Goal: Task Accomplishment & Management: Use online tool/utility

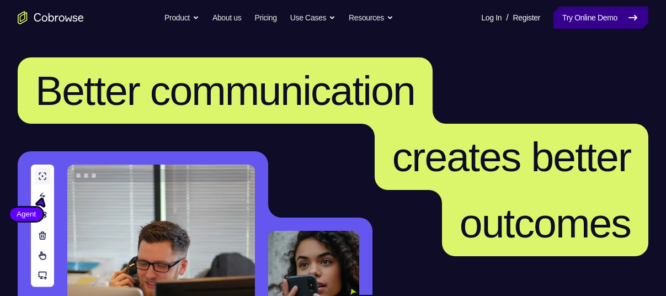
click at [607, 22] on link "Try Online Demo" at bounding box center [600, 18] width 95 height 22
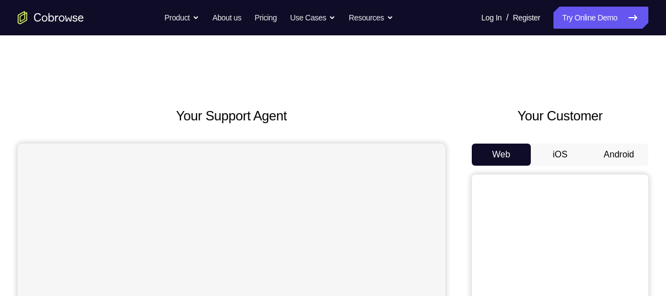
scroll to position [45, 0]
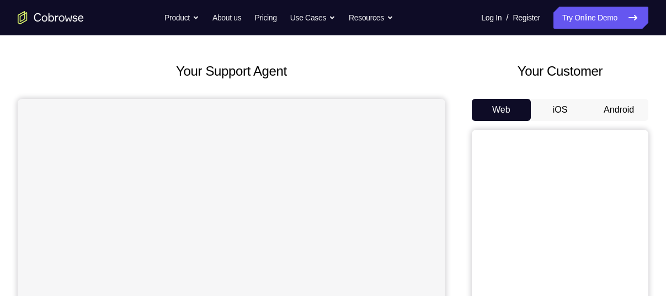
click at [619, 105] on button "Android" at bounding box center [618, 110] width 59 height 22
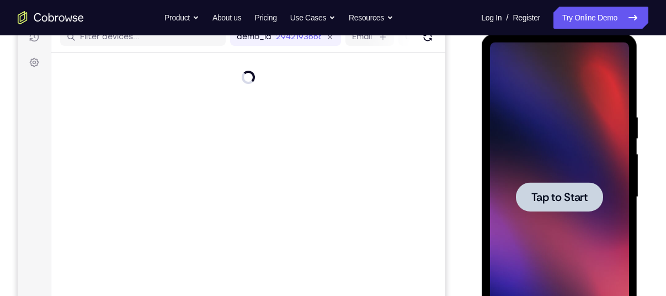
scroll to position [173, 0]
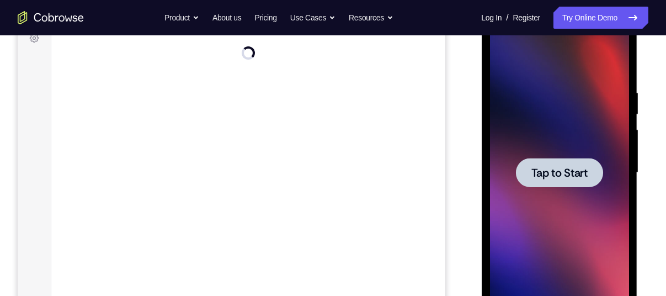
click at [563, 173] on span "Tap to Start" at bounding box center [559, 172] width 56 height 11
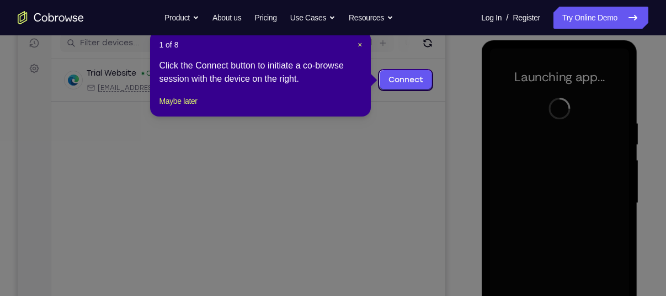
scroll to position [143, 0]
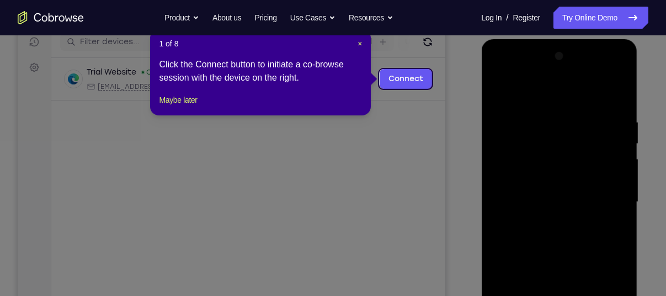
click at [460, 93] on icon at bounding box center [337, 148] width 674 height 296
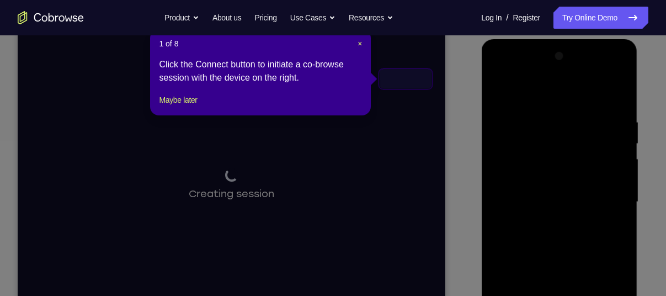
click at [363, 86] on div "1 of 8 × Click the Connect button to initiate a co-browse session with the devi…" at bounding box center [260, 72] width 221 height 86
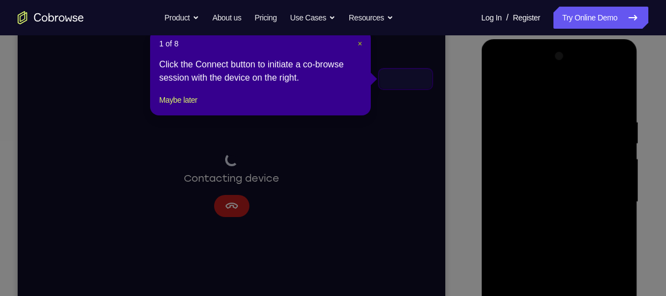
click at [360, 42] on span "×" at bounding box center [359, 43] width 4 height 9
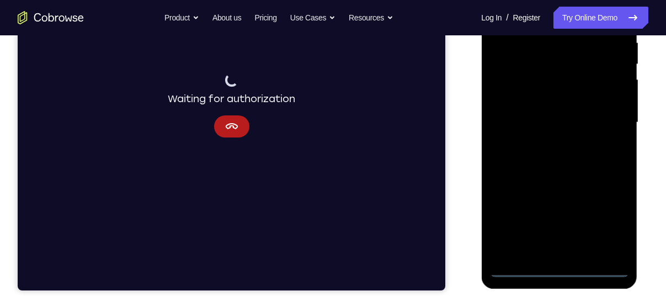
scroll to position [225, 0]
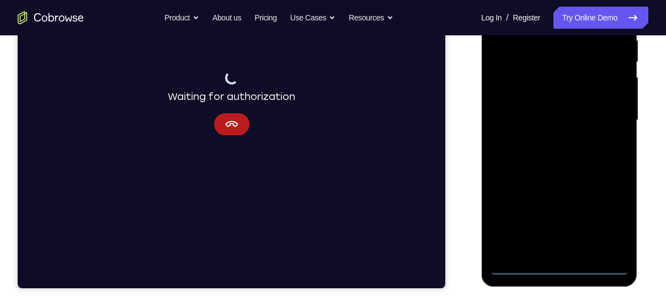
click at [577, 136] on div at bounding box center [558, 120] width 139 height 309
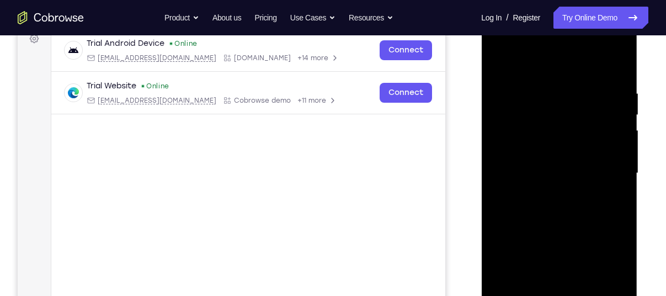
scroll to position [281, 0]
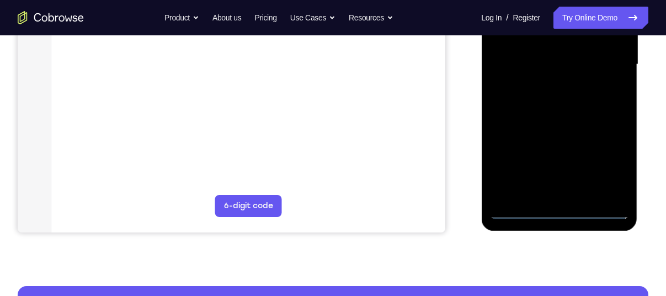
click at [522, 211] on div at bounding box center [558, 64] width 139 height 309
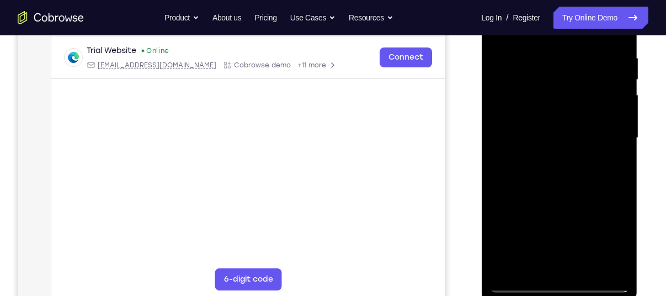
scroll to position [208, 0]
click at [518, 280] on div at bounding box center [558, 137] width 139 height 309
click at [611, 238] on div at bounding box center [558, 137] width 139 height 309
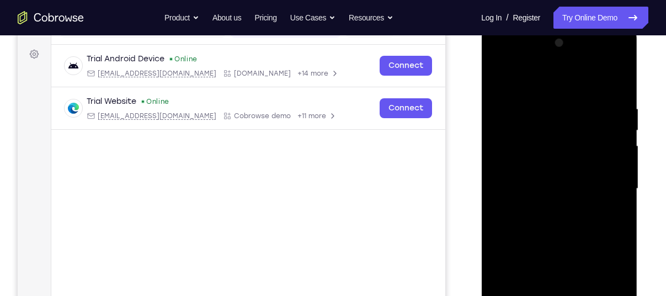
scroll to position [157, 0]
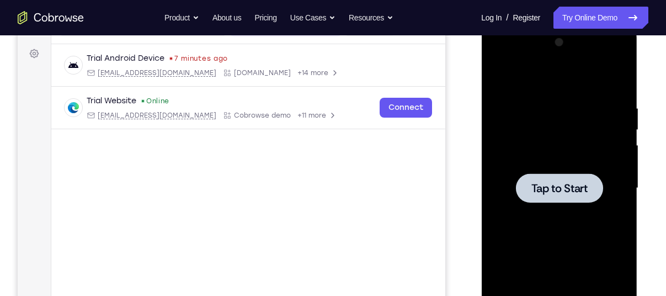
click at [576, 190] on span "Tap to Start" at bounding box center [559, 188] width 56 height 11
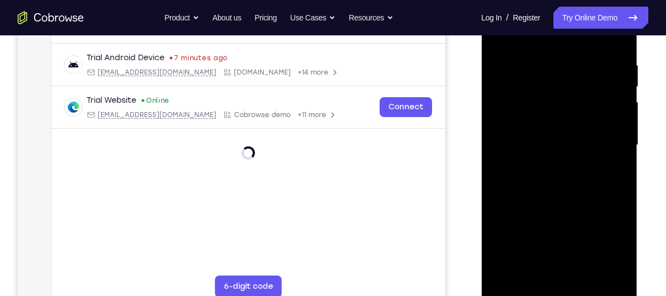
scroll to position [246, 0]
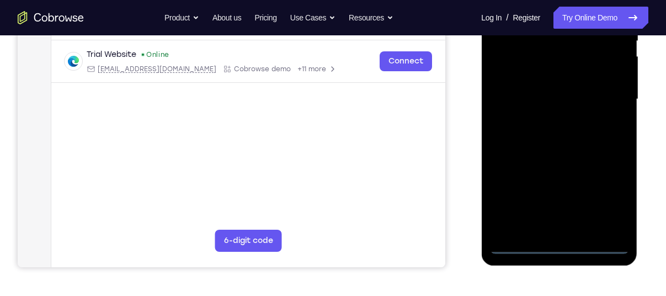
click at [563, 245] on div at bounding box center [558, 99] width 139 height 309
click at [608, 195] on div at bounding box center [558, 99] width 139 height 309
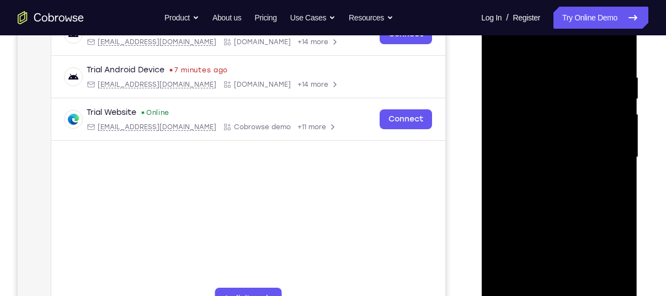
scroll to position [143, 0]
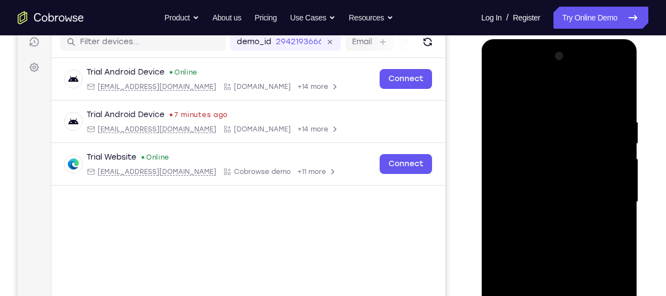
click at [498, 73] on div at bounding box center [558, 201] width 139 height 309
click at [606, 196] on div at bounding box center [558, 201] width 139 height 309
click at [558, 204] on div at bounding box center [558, 201] width 139 height 309
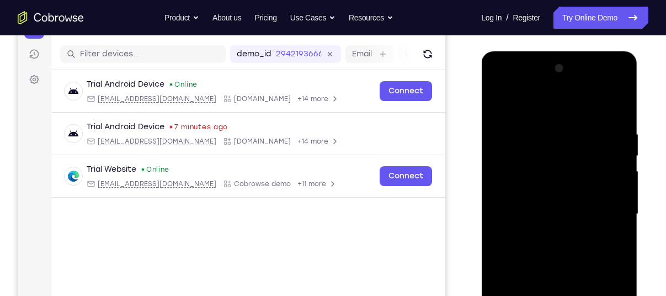
scroll to position [132, 0]
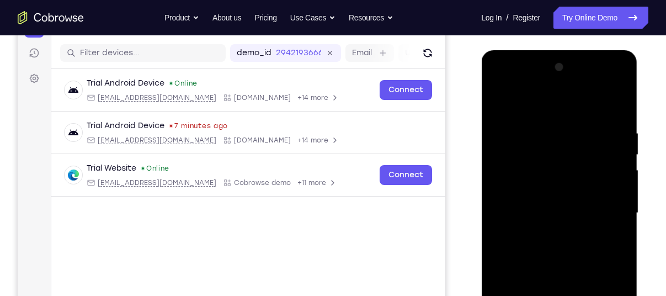
drag, startPoint x: 548, startPoint y: 233, endPoint x: 549, endPoint y: 242, distance: 8.8
click at [549, 242] on div at bounding box center [558, 212] width 139 height 309
click at [546, 202] on div at bounding box center [558, 212] width 139 height 309
click at [526, 192] on div at bounding box center [558, 212] width 139 height 309
click at [545, 213] on div at bounding box center [558, 212] width 139 height 309
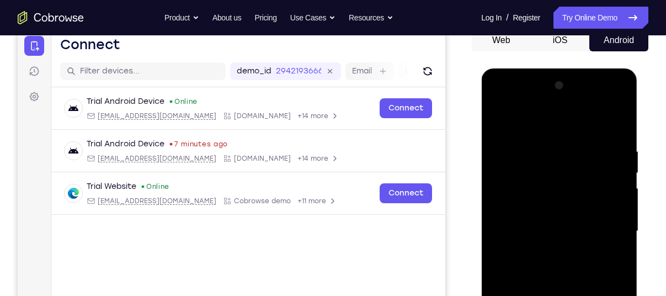
scroll to position [142, 0]
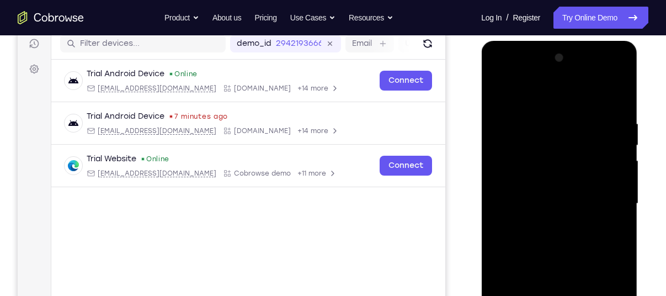
click at [528, 202] on div at bounding box center [558, 203] width 139 height 309
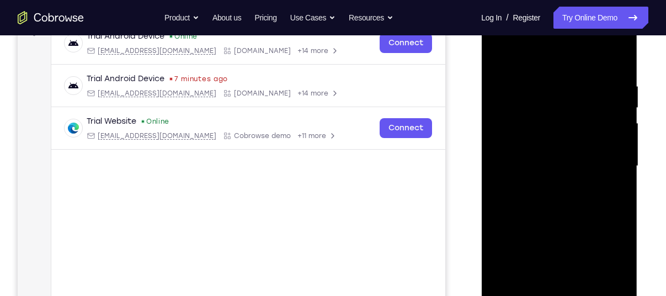
scroll to position [194, 0]
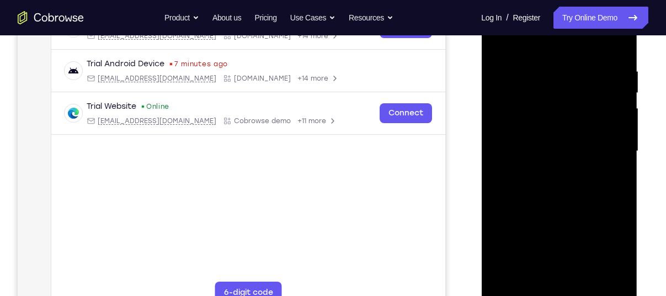
click at [544, 186] on div at bounding box center [558, 151] width 139 height 309
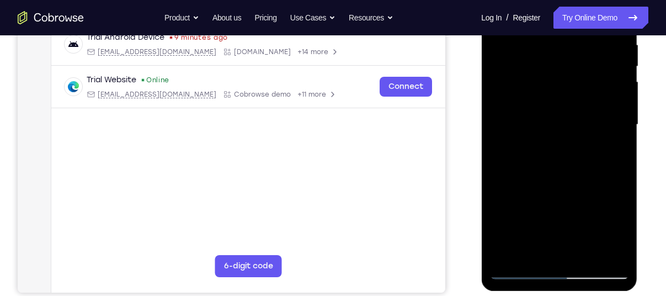
scroll to position [221, 0]
click at [521, 270] on div at bounding box center [558, 124] width 139 height 309
click at [560, 165] on div at bounding box center [558, 124] width 139 height 309
click at [562, 151] on div at bounding box center [558, 124] width 139 height 309
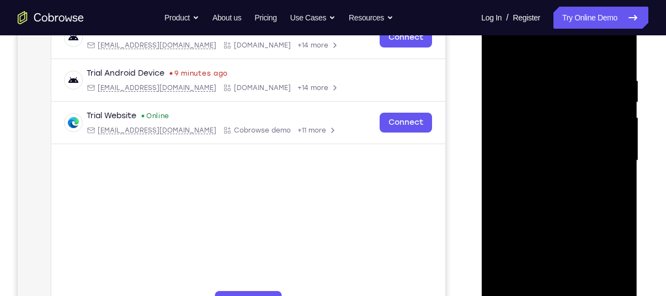
click at [550, 154] on div at bounding box center [558, 160] width 139 height 309
click at [580, 229] on div at bounding box center [558, 160] width 139 height 309
click at [544, 244] on div at bounding box center [558, 160] width 139 height 309
click at [542, 224] on div at bounding box center [558, 160] width 139 height 309
click at [543, 250] on div at bounding box center [558, 160] width 139 height 309
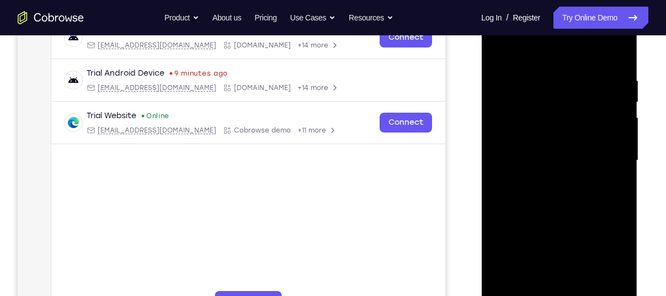
click at [500, 251] on div at bounding box center [558, 160] width 139 height 309
click at [539, 249] on div at bounding box center [558, 160] width 139 height 309
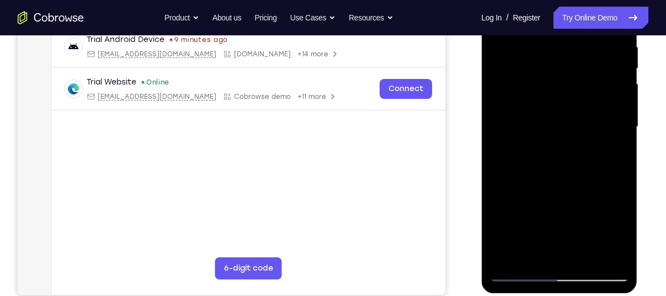
scroll to position [231, 0]
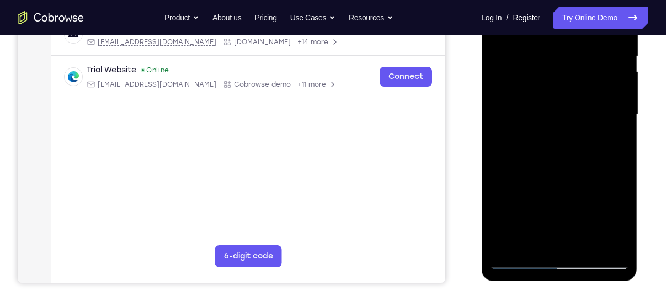
click at [521, 255] on div at bounding box center [558, 114] width 139 height 309
click at [515, 262] on div at bounding box center [558, 114] width 139 height 309
click at [559, 158] on div at bounding box center [558, 114] width 139 height 309
click at [525, 147] on div at bounding box center [558, 114] width 139 height 309
click at [539, 115] on div at bounding box center [558, 114] width 139 height 309
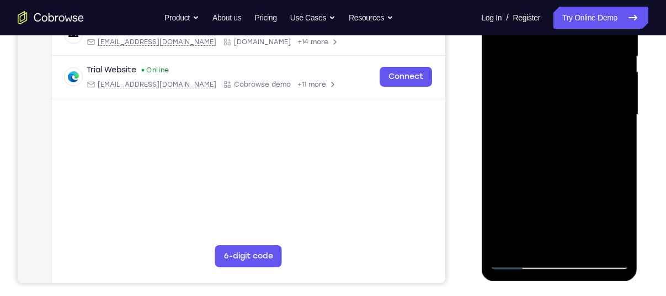
click at [517, 260] on div at bounding box center [558, 114] width 139 height 309
click at [555, 156] on div at bounding box center [558, 114] width 139 height 309
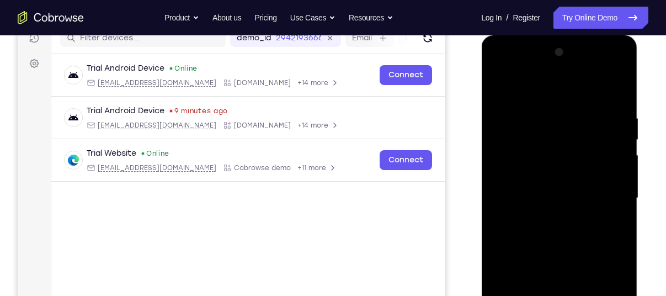
scroll to position [147, 0]
click at [565, 249] on div at bounding box center [558, 198] width 139 height 309
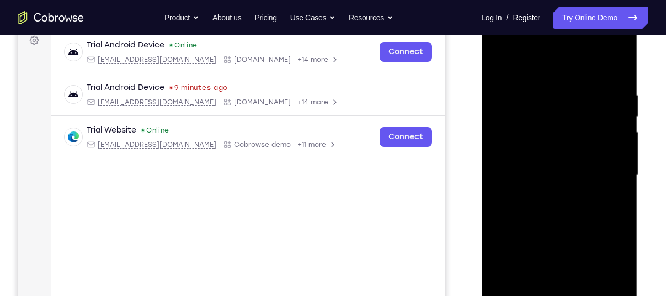
scroll to position [171, 0]
click at [618, 223] on div at bounding box center [558, 174] width 139 height 309
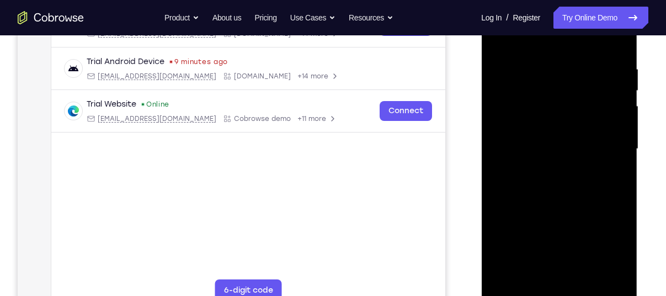
scroll to position [197, 0]
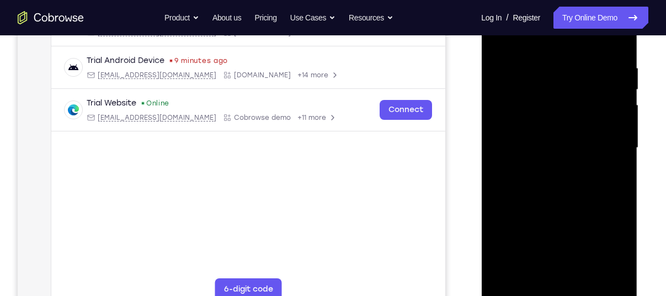
click at [620, 194] on div at bounding box center [558, 147] width 139 height 309
click at [498, 195] on div at bounding box center [558, 147] width 139 height 309
click at [622, 198] on div at bounding box center [558, 147] width 139 height 309
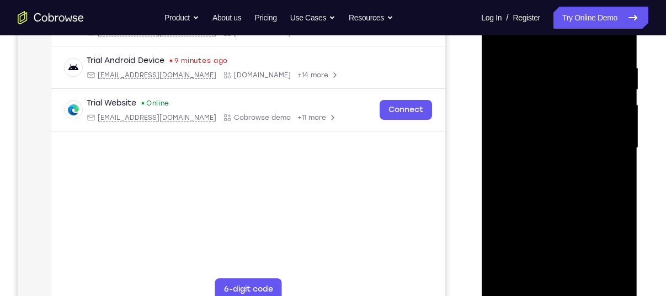
click at [620, 195] on div at bounding box center [558, 147] width 139 height 309
click at [620, 199] on div at bounding box center [558, 147] width 139 height 309
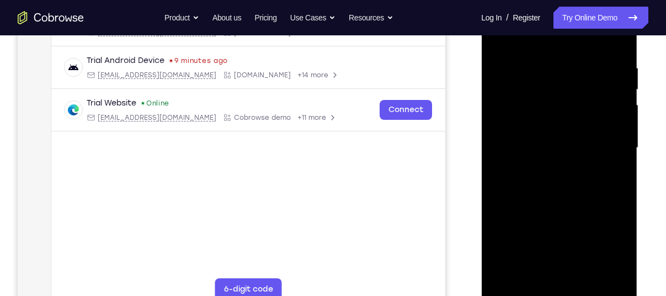
click at [620, 199] on div at bounding box center [558, 147] width 139 height 309
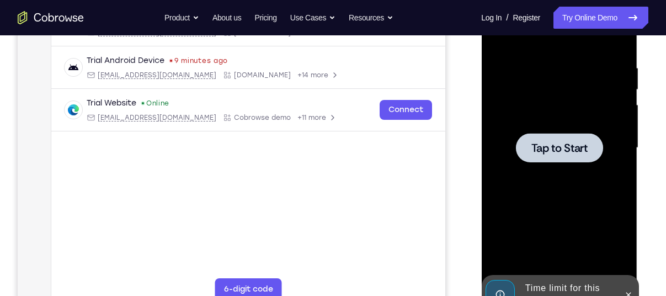
click at [558, 143] on span "Tap to Start" at bounding box center [559, 147] width 56 height 11
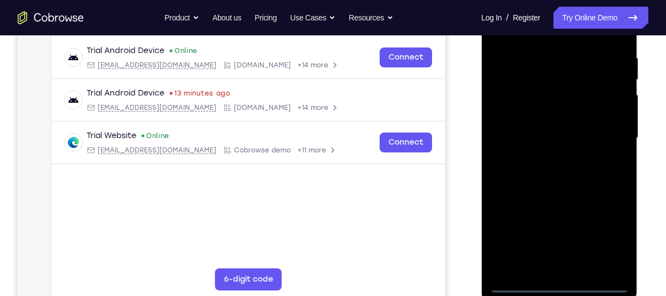
scroll to position [224, 0]
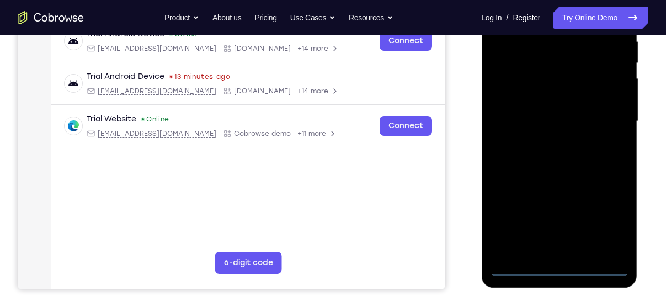
click at [555, 270] on div at bounding box center [558, 121] width 139 height 309
click at [605, 221] on div at bounding box center [558, 121] width 139 height 309
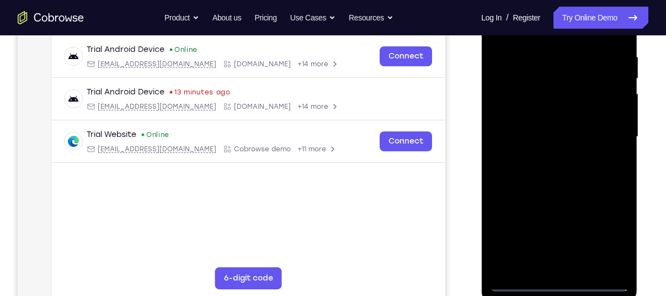
scroll to position [194, 0]
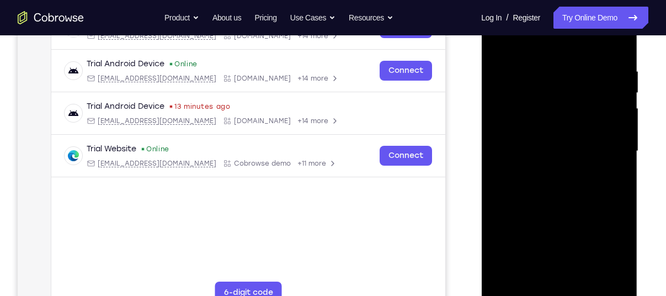
click at [558, 46] on div at bounding box center [558, 151] width 139 height 309
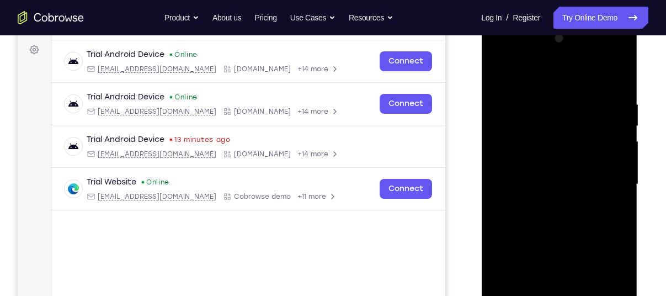
scroll to position [159, 0]
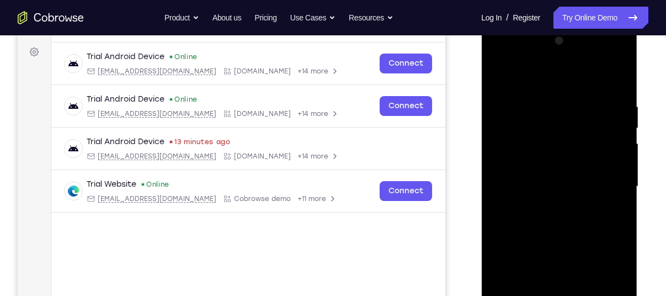
click at [603, 182] on div at bounding box center [558, 186] width 139 height 309
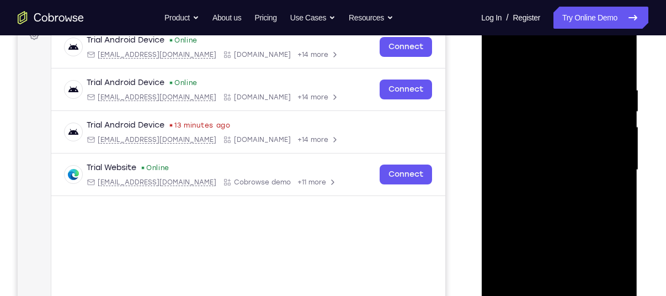
click at [548, 190] on div at bounding box center [558, 169] width 139 height 309
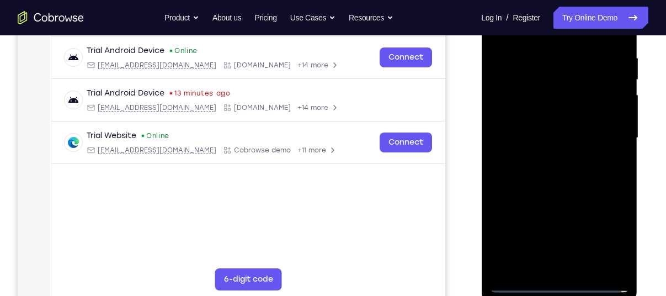
scroll to position [208, 0]
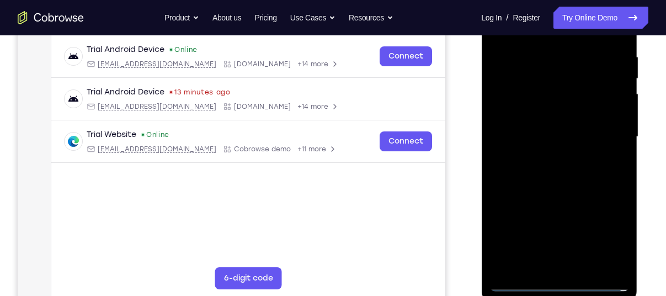
click at [563, 129] on div at bounding box center [558, 136] width 139 height 309
click at [528, 90] on div at bounding box center [558, 136] width 139 height 309
click at [528, 94] on div at bounding box center [558, 136] width 139 height 309
click at [532, 114] on div at bounding box center [558, 136] width 139 height 309
click at [550, 137] on div at bounding box center [558, 136] width 139 height 309
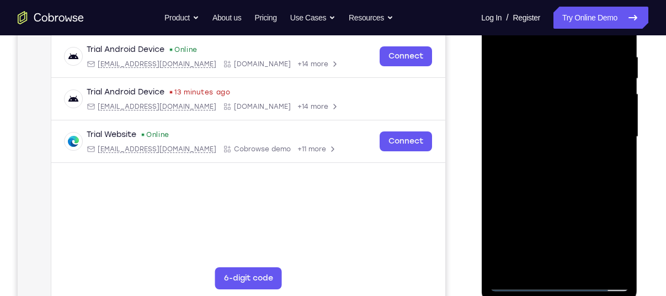
click at [558, 181] on div at bounding box center [558, 136] width 139 height 309
click at [528, 130] on div at bounding box center [558, 136] width 139 height 309
click at [542, 91] on div at bounding box center [558, 136] width 139 height 309
click at [545, 131] on div at bounding box center [558, 136] width 139 height 309
click at [575, 166] on div at bounding box center [558, 136] width 139 height 309
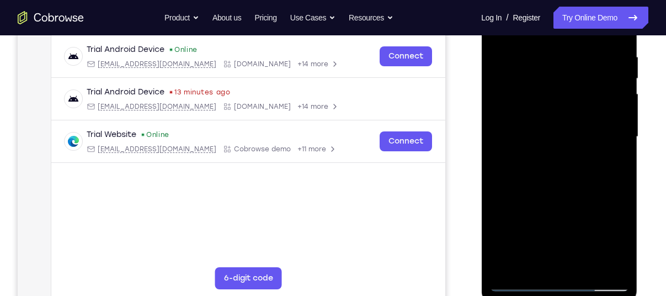
click at [621, 181] on div at bounding box center [558, 136] width 139 height 309
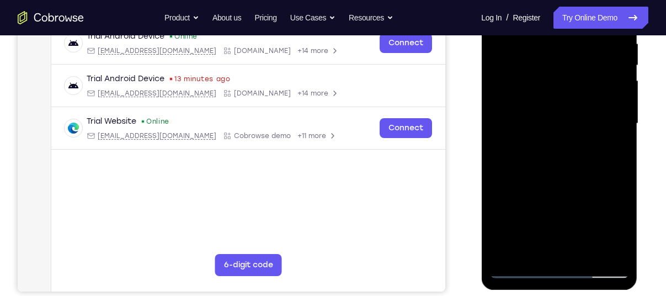
drag, startPoint x: 591, startPoint y: 172, endPoint x: 591, endPoint y: 123, distance: 48.5
click at [591, 123] on div at bounding box center [558, 123] width 139 height 309
click at [499, 202] on div at bounding box center [558, 123] width 139 height 309
drag, startPoint x: 536, startPoint y: 195, endPoint x: 534, endPoint y: 39, distance: 155.5
click at [534, 39] on div at bounding box center [558, 123] width 139 height 309
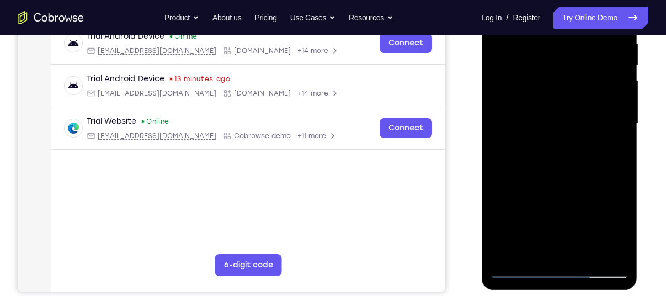
drag, startPoint x: 576, startPoint y: 140, endPoint x: 577, endPoint y: 97, distance: 43.6
click at [577, 97] on div at bounding box center [558, 123] width 139 height 309
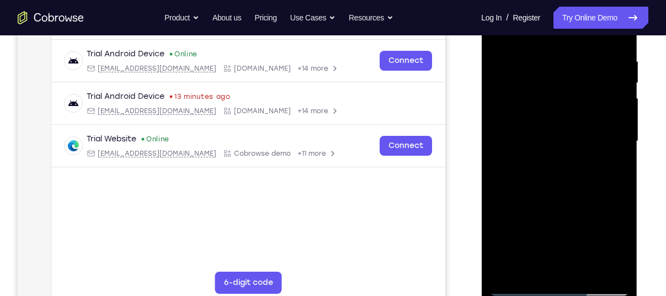
scroll to position [203, 0]
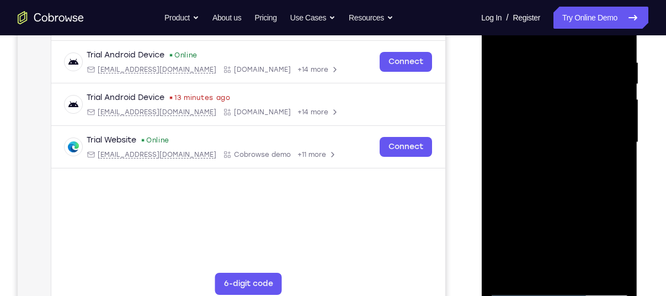
drag, startPoint x: 572, startPoint y: 240, endPoint x: 575, endPoint y: 105, distance: 135.2
click at [575, 105] on div at bounding box center [558, 142] width 139 height 309
drag, startPoint x: 567, startPoint y: 194, endPoint x: 574, endPoint y: 107, distance: 87.4
click at [574, 107] on div at bounding box center [558, 142] width 139 height 309
drag, startPoint x: 584, startPoint y: 180, endPoint x: 586, endPoint y: 119, distance: 61.8
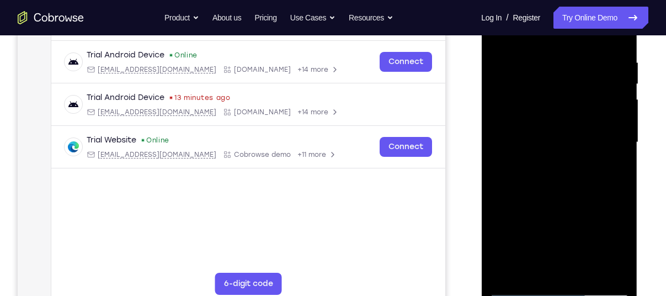
click at [586, 119] on div at bounding box center [558, 142] width 139 height 309
click at [620, 130] on div at bounding box center [558, 142] width 139 height 309
drag, startPoint x: 560, startPoint y: 173, endPoint x: 569, endPoint y: 77, distance: 97.0
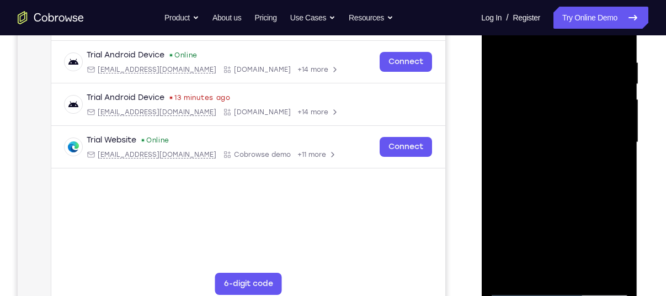
click at [569, 77] on div at bounding box center [558, 142] width 139 height 309
drag, startPoint x: 545, startPoint y: 189, endPoint x: 565, endPoint y: 72, distance: 118.1
click at [565, 72] on div at bounding box center [558, 142] width 139 height 309
drag, startPoint x: 557, startPoint y: 185, endPoint x: 563, endPoint y: 143, distance: 41.8
click at [563, 143] on div at bounding box center [558, 142] width 139 height 309
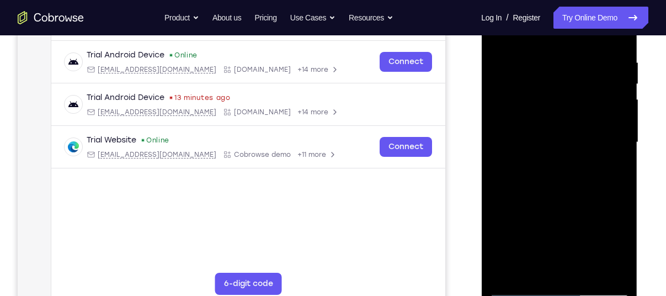
click at [622, 134] on div at bounding box center [558, 142] width 139 height 309
drag, startPoint x: 568, startPoint y: 181, endPoint x: 577, endPoint y: 90, distance: 91.5
click at [577, 90] on div at bounding box center [558, 142] width 139 height 309
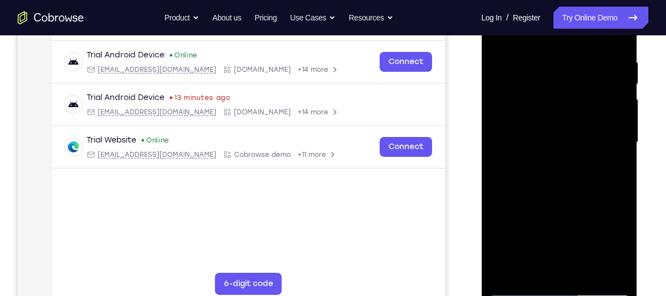
drag, startPoint x: 555, startPoint y: 194, endPoint x: 584, endPoint y: 108, distance: 90.3
click at [584, 108] on div at bounding box center [558, 142] width 139 height 309
drag, startPoint x: 580, startPoint y: 202, endPoint x: 581, endPoint y: 165, distance: 37.5
click at [581, 165] on div at bounding box center [558, 142] width 139 height 309
drag, startPoint x: 567, startPoint y: 181, endPoint x: 573, endPoint y: 141, distance: 40.2
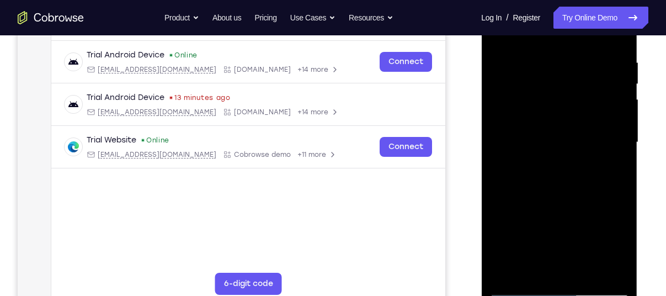
click at [573, 141] on div at bounding box center [558, 142] width 139 height 309
click at [499, 247] on div at bounding box center [558, 142] width 139 height 309
click at [622, 142] on div at bounding box center [558, 142] width 139 height 309
click at [621, 143] on div at bounding box center [558, 142] width 139 height 309
drag, startPoint x: 573, startPoint y: 172, endPoint x: 578, endPoint y: 73, distance: 98.3
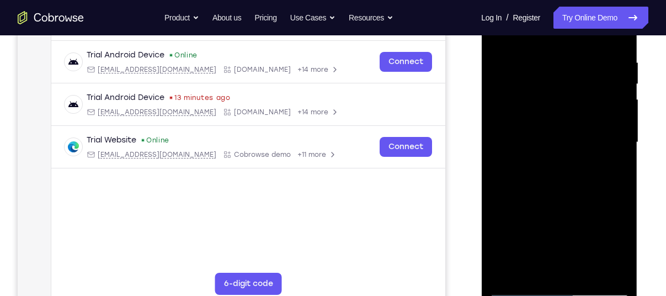
click at [578, 73] on div at bounding box center [558, 142] width 139 height 309
drag, startPoint x: 563, startPoint y: 162, endPoint x: 569, endPoint y: 85, distance: 76.9
click at [569, 85] on div at bounding box center [558, 142] width 139 height 309
drag, startPoint x: 559, startPoint y: 190, endPoint x: 587, endPoint y: 87, distance: 107.6
click at [587, 87] on div at bounding box center [558, 142] width 139 height 309
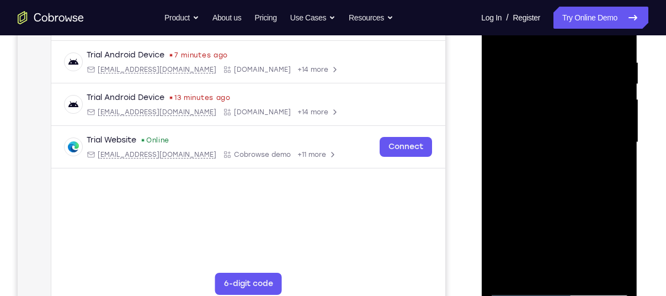
click at [620, 102] on div at bounding box center [558, 142] width 139 height 309
drag, startPoint x: 577, startPoint y: 167, endPoint x: 586, endPoint y: 116, distance: 51.0
click at [586, 116] on div at bounding box center [558, 142] width 139 height 309
drag, startPoint x: 582, startPoint y: 163, endPoint x: 595, endPoint y: 77, distance: 87.6
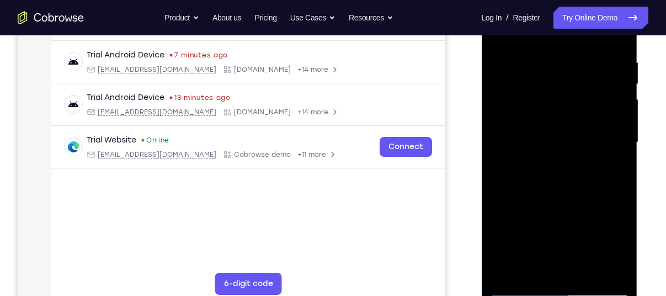
click at [595, 77] on div at bounding box center [558, 142] width 139 height 309
drag, startPoint x: 581, startPoint y: 184, endPoint x: 595, endPoint y: 98, distance: 87.1
click at [595, 98] on div at bounding box center [558, 142] width 139 height 309
drag, startPoint x: 579, startPoint y: 173, endPoint x: 592, endPoint y: 65, distance: 109.0
click at [592, 65] on div at bounding box center [558, 142] width 139 height 309
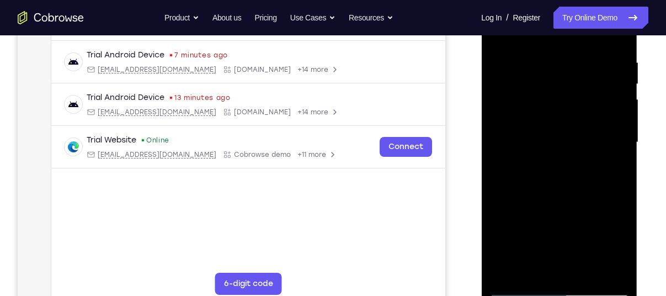
drag, startPoint x: 576, startPoint y: 186, endPoint x: 582, endPoint y: 112, distance: 74.1
click at [582, 112] on div at bounding box center [558, 142] width 139 height 309
drag, startPoint x: 579, startPoint y: 170, endPoint x: 588, endPoint y: 125, distance: 46.7
click at [588, 125] on div at bounding box center [558, 142] width 139 height 309
click at [558, 52] on div at bounding box center [558, 142] width 139 height 309
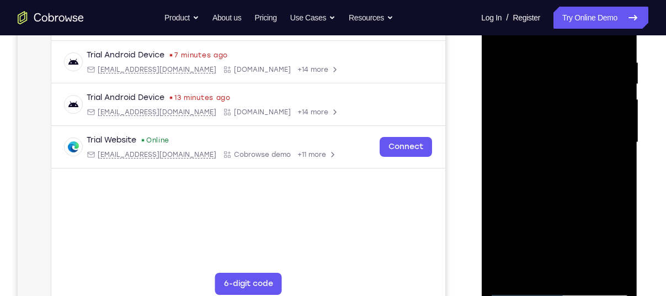
click at [619, 151] on div at bounding box center [558, 142] width 139 height 309
drag, startPoint x: 586, startPoint y: 184, endPoint x: 580, endPoint y: 93, distance: 91.8
click at [580, 93] on div at bounding box center [558, 142] width 139 height 309
drag, startPoint x: 551, startPoint y: 196, endPoint x: 555, endPoint y: 86, distance: 109.8
click at [555, 86] on div at bounding box center [558, 142] width 139 height 309
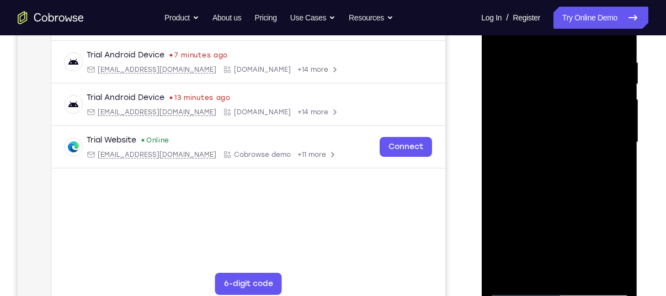
drag, startPoint x: 560, startPoint y: 165, endPoint x: 564, endPoint y: 129, distance: 36.1
click at [564, 129] on div at bounding box center [558, 142] width 139 height 309
drag, startPoint x: 601, startPoint y: 191, endPoint x: 600, endPoint y: 173, distance: 18.8
click at [600, 173] on div at bounding box center [558, 142] width 139 height 309
click at [622, 153] on div at bounding box center [558, 142] width 139 height 309
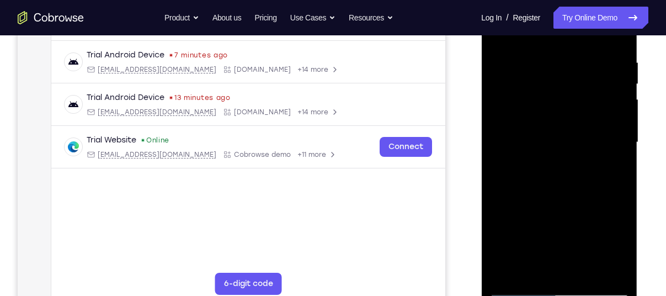
click at [621, 155] on div at bounding box center [558, 142] width 139 height 309
click at [619, 157] on div at bounding box center [558, 142] width 139 height 309
drag, startPoint x: 582, startPoint y: 197, endPoint x: 581, endPoint y: 98, distance: 99.3
click at [581, 98] on div at bounding box center [558, 142] width 139 height 309
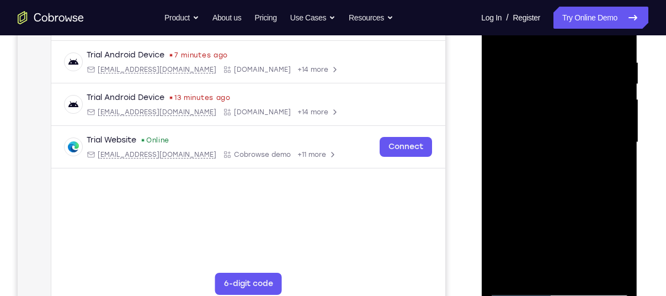
drag, startPoint x: 574, startPoint y: 202, endPoint x: 572, endPoint y: 117, distance: 84.4
click at [572, 117] on div at bounding box center [558, 142] width 139 height 309
drag, startPoint x: 568, startPoint y: 202, endPoint x: 579, endPoint y: 119, distance: 84.6
click at [579, 119] on div at bounding box center [558, 142] width 139 height 309
click at [616, 143] on div at bounding box center [558, 142] width 139 height 309
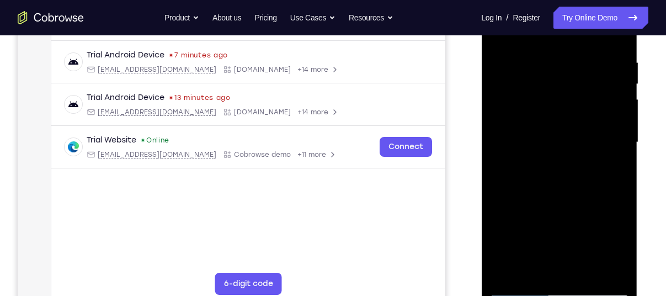
click at [619, 148] on div at bounding box center [558, 142] width 139 height 309
drag, startPoint x: 588, startPoint y: 194, endPoint x: 582, endPoint y: 69, distance: 124.8
click at [582, 69] on div at bounding box center [558, 142] width 139 height 309
drag, startPoint x: 571, startPoint y: 202, endPoint x: 573, endPoint y: 113, distance: 89.4
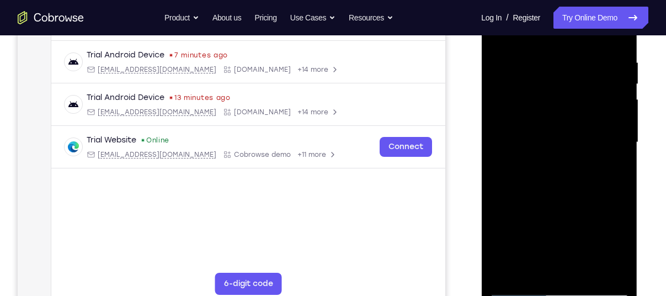
click at [573, 113] on div at bounding box center [558, 142] width 139 height 309
drag, startPoint x: 579, startPoint y: 208, endPoint x: 576, endPoint y: 122, distance: 86.6
click at [576, 122] on div at bounding box center [558, 142] width 139 height 309
drag, startPoint x: 580, startPoint y: 204, endPoint x: 573, endPoint y: 95, distance: 108.9
click at [573, 95] on div at bounding box center [558, 142] width 139 height 309
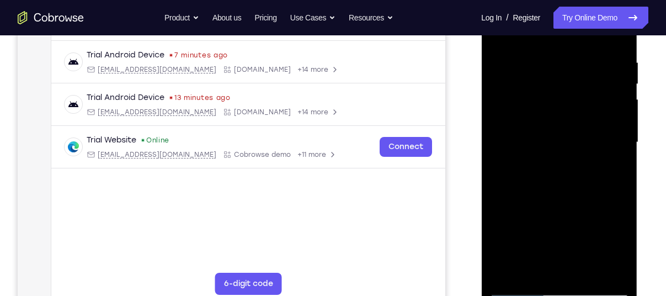
drag, startPoint x: 581, startPoint y: 179, endPoint x: 589, endPoint y: 122, distance: 57.3
click at [589, 122] on div at bounding box center [558, 142] width 139 height 309
drag, startPoint x: 589, startPoint y: 200, endPoint x: 584, endPoint y: 70, distance: 129.7
click at [584, 70] on div at bounding box center [558, 142] width 139 height 309
drag, startPoint x: 573, startPoint y: 196, endPoint x: 573, endPoint y: 115, distance: 81.1
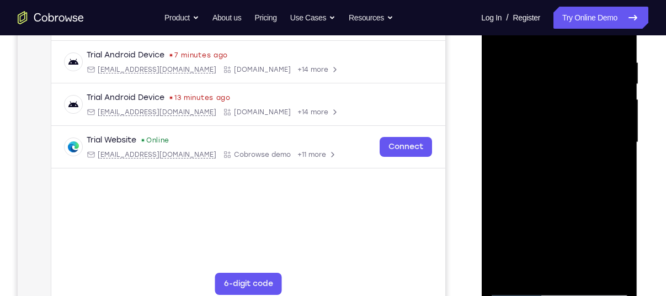
click at [573, 115] on div at bounding box center [558, 142] width 139 height 309
drag, startPoint x: 575, startPoint y: 199, endPoint x: 576, endPoint y: 126, distance: 72.3
click at [576, 126] on div at bounding box center [558, 142] width 139 height 309
drag, startPoint x: 575, startPoint y: 163, endPoint x: 576, endPoint y: 136, distance: 27.6
click at [576, 136] on div at bounding box center [558, 142] width 139 height 309
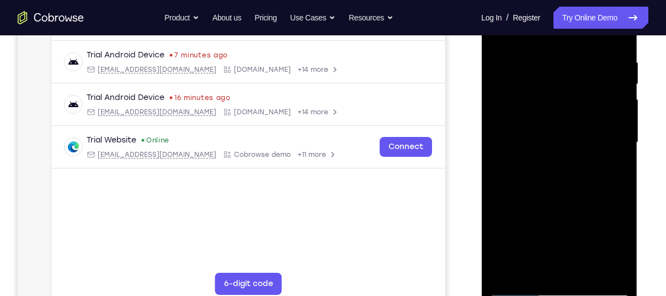
click at [501, 232] on div at bounding box center [558, 142] width 139 height 309
click at [620, 135] on div at bounding box center [558, 142] width 139 height 309
drag, startPoint x: 593, startPoint y: 165, endPoint x: 592, endPoint y: 52, distance: 113.1
click at [592, 52] on div at bounding box center [558, 142] width 139 height 309
drag, startPoint x: 571, startPoint y: 214, endPoint x: 573, endPoint y: 126, distance: 87.7
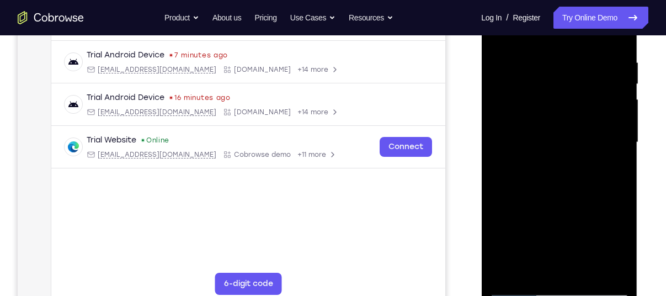
click at [573, 126] on div at bounding box center [558, 142] width 139 height 309
drag, startPoint x: 574, startPoint y: 196, endPoint x: 570, endPoint y: 61, distance: 135.7
click at [570, 61] on div at bounding box center [558, 142] width 139 height 309
drag, startPoint x: 584, startPoint y: 191, endPoint x: 584, endPoint y: 92, distance: 99.8
click at [584, 92] on div at bounding box center [558, 142] width 139 height 309
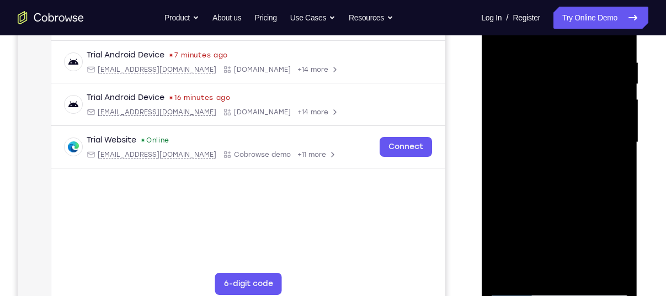
drag, startPoint x: 581, startPoint y: 172, endPoint x: 584, endPoint y: 62, distance: 109.8
click at [584, 62] on div at bounding box center [558, 142] width 139 height 309
drag, startPoint x: 576, startPoint y: 192, endPoint x: 581, endPoint y: 120, distance: 72.4
click at [581, 120] on div at bounding box center [558, 142] width 139 height 309
drag, startPoint x: 581, startPoint y: 176, endPoint x: 595, endPoint y: 113, distance: 64.4
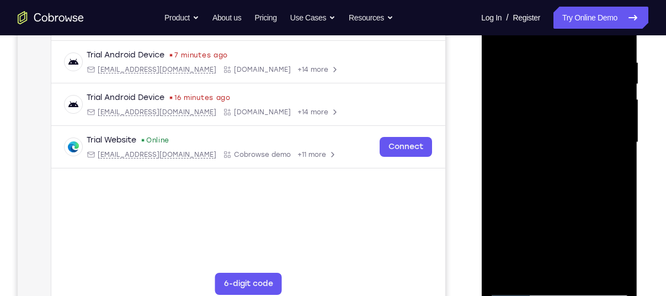
click at [595, 113] on div at bounding box center [558, 142] width 139 height 309
drag, startPoint x: 579, startPoint y: 192, endPoint x: 589, endPoint y: 147, distance: 47.0
click at [589, 147] on div at bounding box center [558, 142] width 139 height 309
drag, startPoint x: 600, startPoint y: 185, endPoint x: 600, endPoint y: 172, distance: 13.8
click at [600, 172] on div at bounding box center [558, 142] width 139 height 309
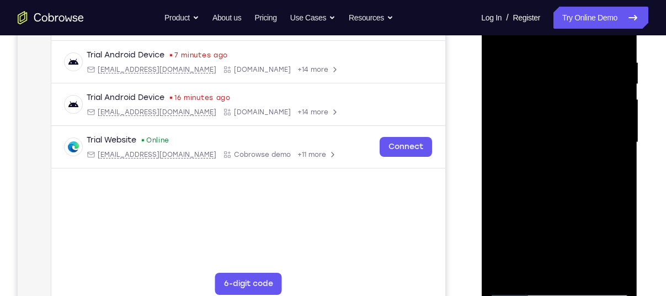
click at [619, 156] on div at bounding box center [558, 142] width 139 height 309
drag, startPoint x: 578, startPoint y: 201, endPoint x: 573, endPoint y: 63, distance: 137.4
click at [573, 63] on div at bounding box center [558, 142] width 139 height 309
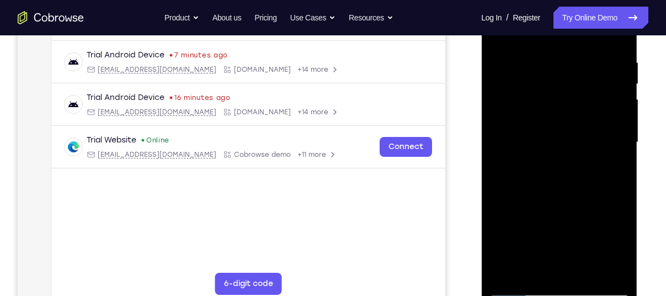
drag, startPoint x: 570, startPoint y: 205, endPoint x: 571, endPoint y: 132, distance: 72.3
click at [571, 132] on div at bounding box center [558, 142] width 139 height 309
drag, startPoint x: 571, startPoint y: 215, endPoint x: 576, endPoint y: 174, distance: 41.2
click at [576, 174] on div at bounding box center [558, 142] width 139 height 309
drag, startPoint x: 577, startPoint y: 203, endPoint x: 577, endPoint y: 59, distance: 144.0
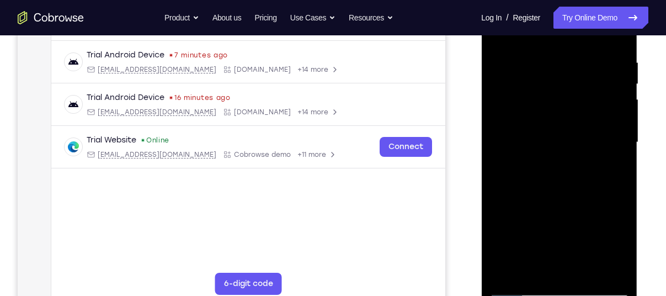
click at [577, 59] on div at bounding box center [558, 142] width 139 height 309
drag, startPoint x: 568, startPoint y: 186, endPoint x: 570, endPoint y: 95, distance: 91.0
click at [570, 95] on div at bounding box center [558, 142] width 139 height 309
drag, startPoint x: 575, startPoint y: 204, endPoint x: 576, endPoint y: 165, distance: 39.2
click at [576, 165] on div at bounding box center [558, 142] width 139 height 309
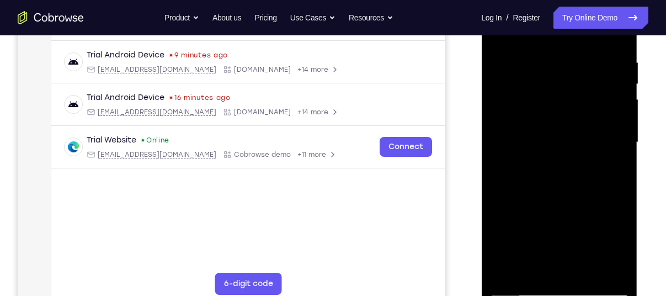
drag, startPoint x: 576, startPoint y: 165, endPoint x: 577, endPoint y: 78, distance: 87.1
click at [577, 78] on div at bounding box center [558, 142] width 139 height 309
drag, startPoint x: 572, startPoint y: 208, endPoint x: 583, endPoint y: 102, distance: 106.5
click at [583, 102] on div at bounding box center [558, 142] width 139 height 309
drag, startPoint x: 587, startPoint y: 172, endPoint x: 590, endPoint y: 77, distance: 94.9
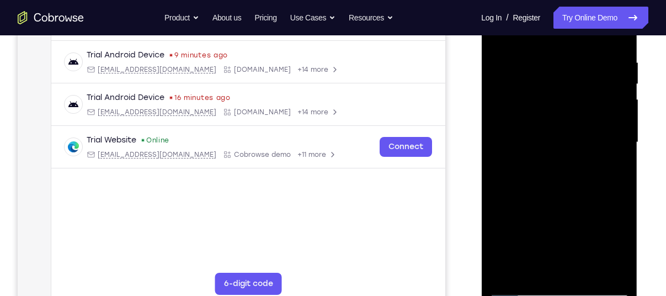
click at [590, 77] on div at bounding box center [558, 142] width 139 height 309
drag, startPoint x: 570, startPoint y: 240, endPoint x: 570, endPoint y: 126, distance: 114.7
click at [570, 126] on div at bounding box center [558, 142] width 139 height 309
drag, startPoint x: 560, startPoint y: 195, endPoint x: 560, endPoint y: 110, distance: 84.9
click at [560, 110] on div at bounding box center [558, 142] width 139 height 309
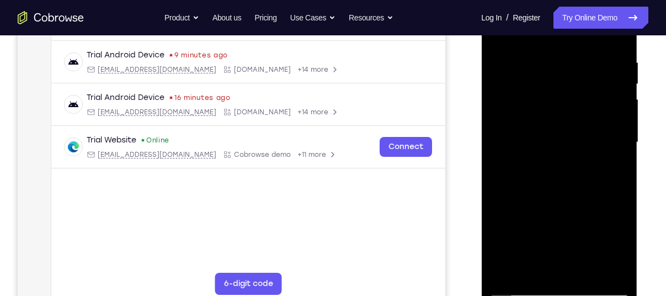
drag, startPoint x: 571, startPoint y: 195, endPoint x: 572, endPoint y: 57, distance: 138.4
click at [572, 57] on div at bounding box center [558, 142] width 139 height 309
drag, startPoint x: 572, startPoint y: 183, endPoint x: 573, endPoint y: 49, distance: 134.0
click at [573, 49] on div at bounding box center [558, 142] width 139 height 309
drag, startPoint x: 577, startPoint y: 129, endPoint x: 578, endPoint y: 29, distance: 100.4
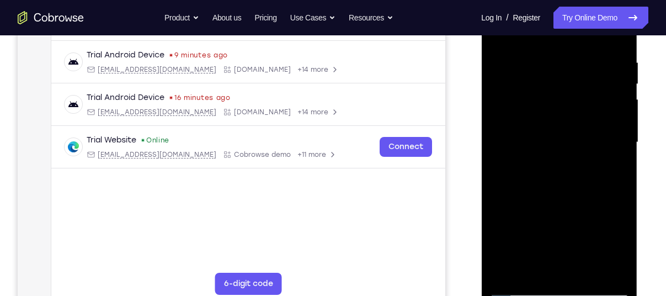
click at [578, 29] on div at bounding box center [558, 142] width 139 height 309
drag, startPoint x: 564, startPoint y: 160, endPoint x: 564, endPoint y: 81, distance: 79.4
click at [564, 81] on div at bounding box center [558, 142] width 139 height 309
drag, startPoint x: 580, startPoint y: 176, endPoint x: 581, endPoint y: 144, distance: 32.6
click at [581, 144] on div at bounding box center [558, 142] width 139 height 309
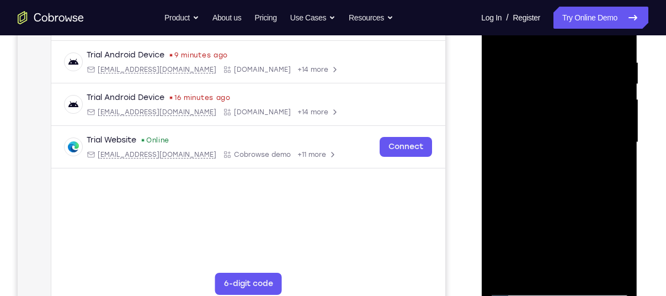
drag, startPoint x: 574, startPoint y: 222, endPoint x: 576, endPoint y: 155, distance: 67.3
click at [576, 155] on div at bounding box center [558, 142] width 139 height 309
drag, startPoint x: 577, startPoint y: 222, endPoint x: 583, endPoint y: 186, distance: 36.4
click at [583, 186] on div at bounding box center [558, 142] width 139 height 309
drag, startPoint x: 559, startPoint y: 233, endPoint x: 568, endPoint y: 153, distance: 79.9
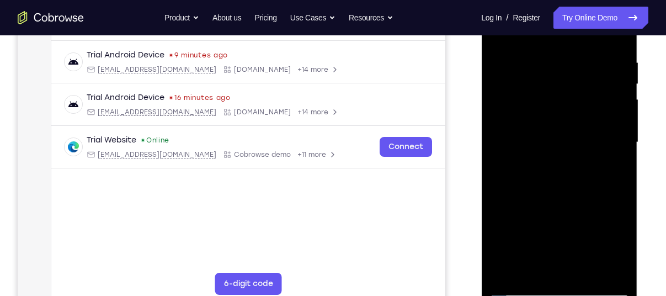
click at [568, 153] on div at bounding box center [558, 142] width 139 height 309
click at [584, 274] on div at bounding box center [558, 142] width 139 height 309
click at [560, 206] on div at bounding box center [558, 142] width 139 height 309
click at [569, 127] on div at bounding box center [558, 142] width 139 height 309
drag, startPoint x: 611, startPoint y: 177, endPoint x: 607, endPoint y: 159, distance: 18.0
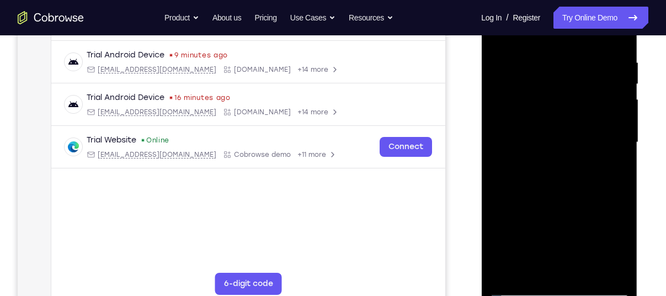
click at [607, 159] on div at bounding box center [558, 142] width 139 height 309
click at [580, 195] on div at bounding box center [558, 142] width 139 height 309
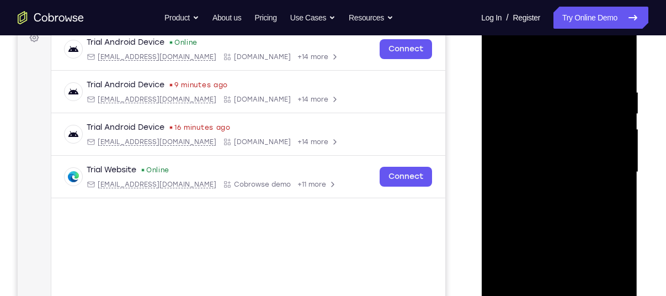
scroll to position [173, 0]
click at [512, 70] on div at bounding box center [558, 172] width 139 height 309
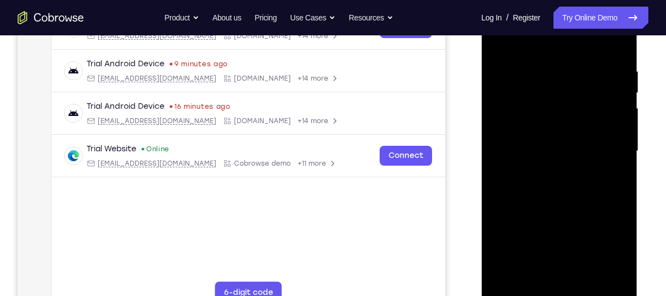
scroll to position [195, 0]
click at [501, 40] on div at bounding box center [558, 150] width 139 height 309
click at [583, 281] on div at bounding box center [558, 150] width 139 height 309
click at [571, 137] on div at bounding box center [558, 150] width 139 height 309
drag, startPoint x: 579, startPoint y: 191, endPoint x: 606, endPoint y: 183, distance: 28.3
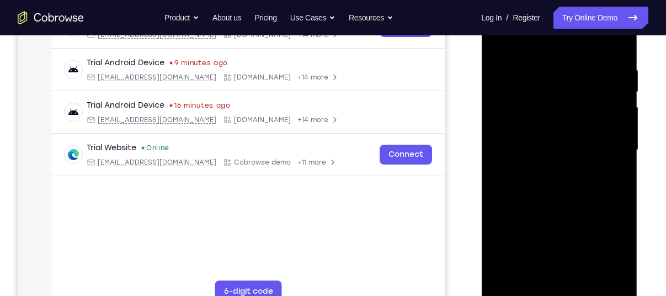
click at [606, 183] on div at bounding box center [558, 150] width 139 height 309
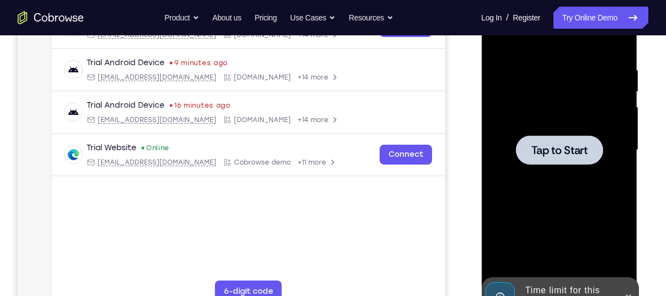
click at [565, 148] on span "Tap to Start" at bounding box center [559, 150] width 56 height 11
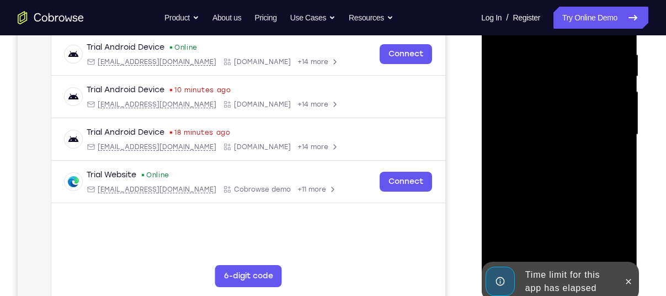
scroll to position [235, 0]
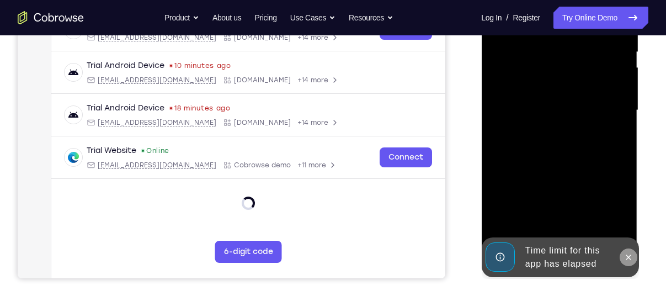
click at [627, 256] on icon at bounding box center [627, 257] width 9 height 9
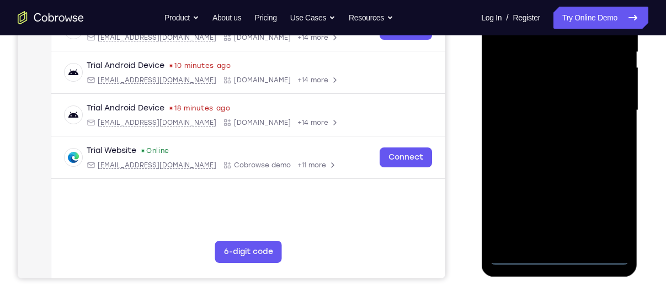
click at [555, 255] on div at bounding box center [558, 110] width 139 height 309
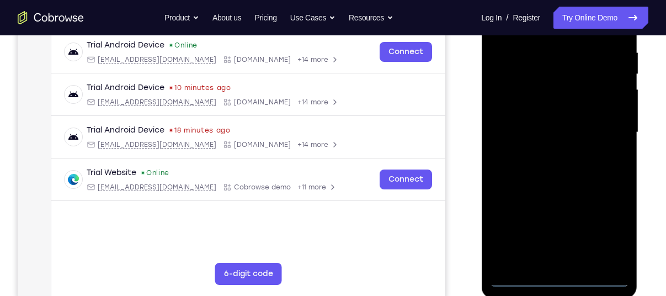
click at [611, 224] on div at bounding box center [558, 132] width 139 height 309
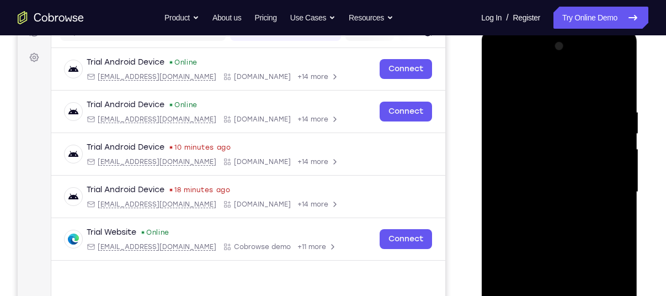
scroll to position [152, 0]
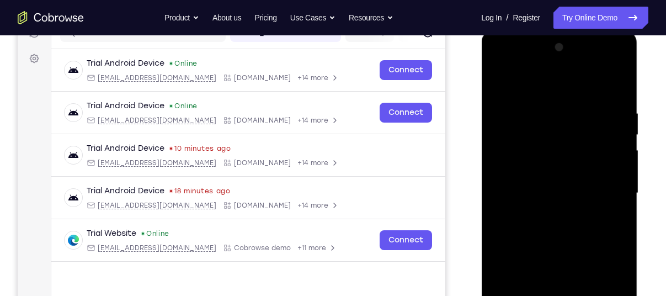
click at [568, 79] on div at bounding box center [558, 193] width 139 height 309
click at [602, 183] on div at bounding box center [558, 193] width 139 height 309
click at [547, 213] on div at bounding box center [558, 193] width 139 height 309
click at [562, 181] on div at bounding box center [558, 193] width 139 height 309
click at [533, 149] on div at bounding box center [558, 193] width 139 height 309
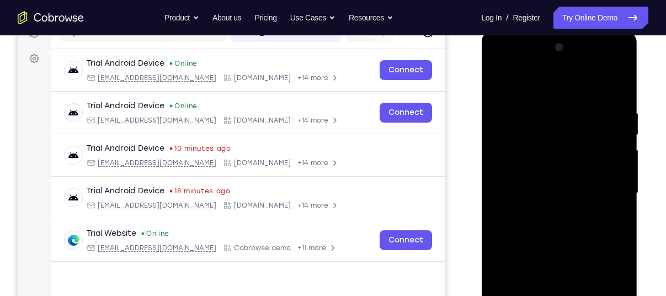
click at [540, 173] on div at bounding box center [558, 193] width 139 height 309
click at [551, 191] on div at bounding box center [558, 193] width 139 height 309
click at [573, 233] on div at bounding box center [558, 193] width 139 height 309
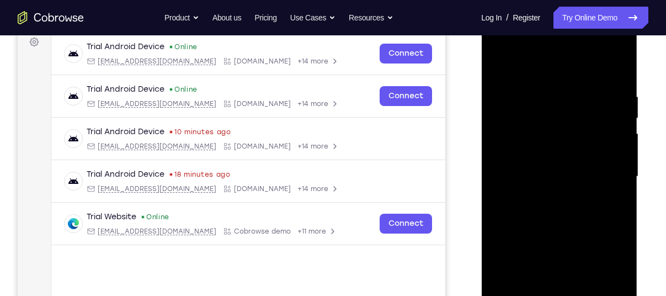
scroll to position [168, 0]
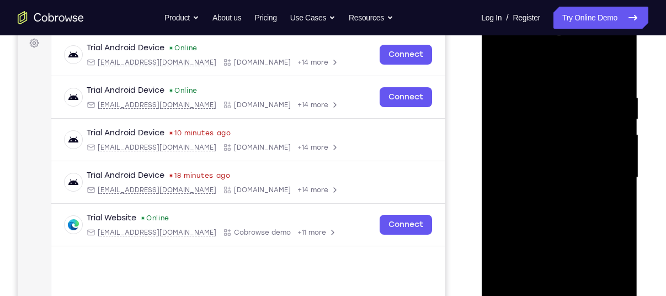
click at [613, 82] on div at bounding box center [558, 177] width 139 height 309
click at [620, 205] on div at bounding box center [558, 177] width 139 height 309
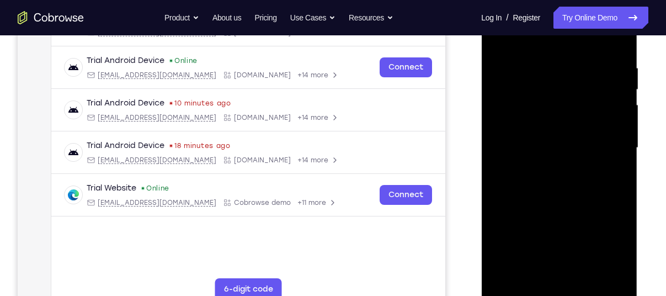
click at [586, 278] on div at bounding box center [558, 147] width 139 height 309
click at [561, 206] on div at bounding box center [558, 147] width 139 height 309
click at [560, 154] on div at bounding box center [558, 147] width 139 height 309
click at [499, 41] on div at bounding box center [558, 147] width 139 height 309
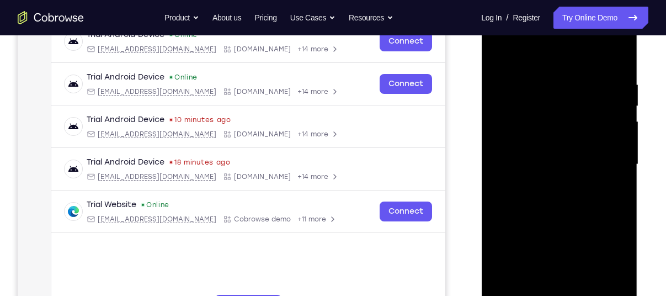
scroll to position [178, 0]
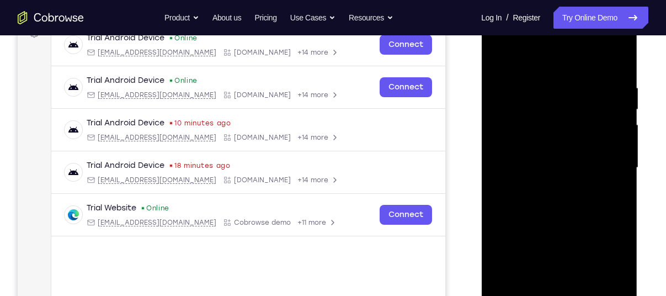
click at [624, 109] on div at bounding box center [558, 167] width 139 height 309
click at [622, 106] on div at bounding box center [558, 167] width 139 height 309
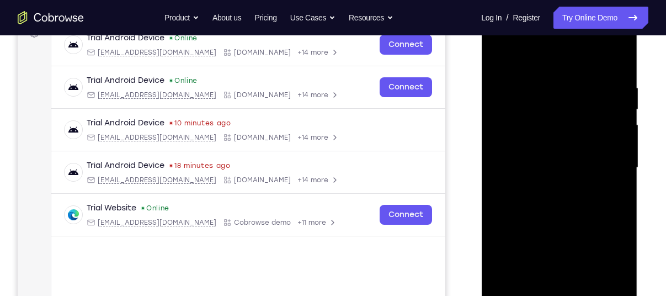
click at [495, 104] on div at bounding box center [558, 167] width 139 height 309
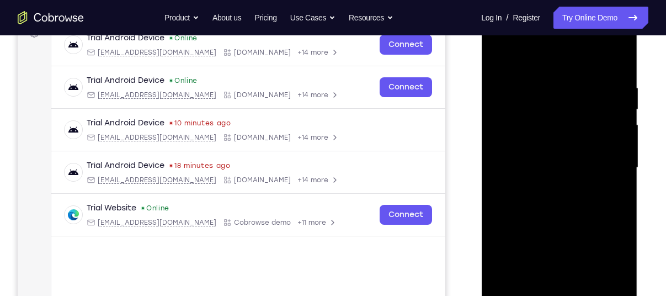
click at [495, 104] on div at bounding box center [558, 167] width 139 height 309
click at [499, 60] on div at bounding box center [558, 167] width 139 height 309
click at [502, 92] on div at bounding box center [558, 167] width 139 height 309
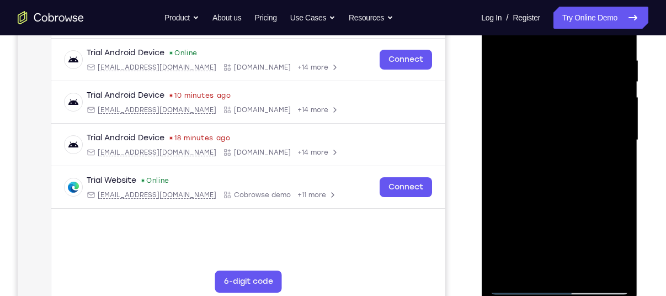
scroll to position [205, 0]
click at [528, 267] on div at bounding box center [558, 140] width 139 height 309
drag, startPoint x: 571, startPoint y: 234, endPoint x: 575, endPoint y: 185, distance: 48.7
click at [575, 185] on div at bounding box center [558, 140] width 139 height 309
drag, startPoint x: 566, startPoint y: 244, endPoint x: 567, endPoint y: 207, distance: 37.5
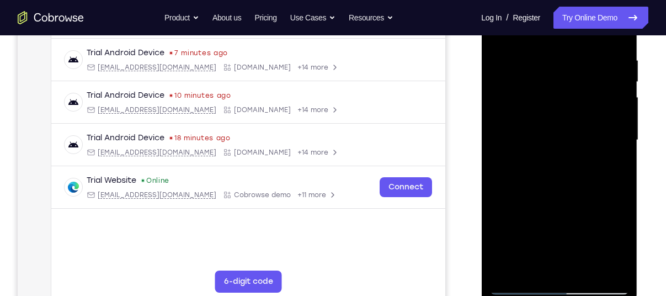
click at [567, 207] on div at bounding box center [558, 140] width 139 height 309
drag, startPoint x: 565, startPoint y: 249, endPoint x: 569, endPoint y: 192, distance: 56.9
click at [569, 192] on div at bounding box center [558, 140] width 139 height 309
drag, startPoint x: 565, startPoint y: 241, endPoint x: 566, endPoint y: 197, distance: 43.6
click at [566, 197] on div at bounding box center [558, 140] width 139 height 309
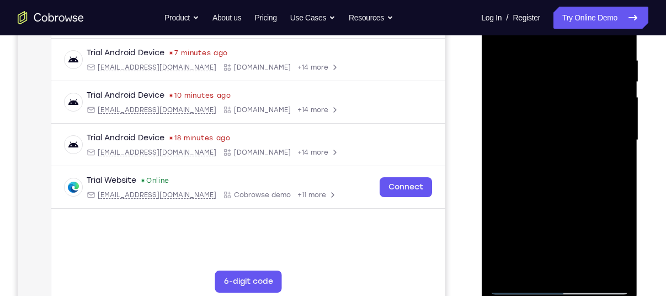
drag, startPoint x: 551, startPoint y: 243, endPoint x: 550, endPoint y: 194, distance: 49.1
click at [550, 194] on div at bounding box center [558, 140] width 139 height 309
drag, startPoint x: 552, startPoint y: 241, endPoint x: 553, endPoint y: 183, distance: 58.5
click at [553, 183] on div at bounding box center [558, 140] width 139 height 309
drag, startPoint x: 549, startPoint y: 245, endPoint x: 554, endPoint y: 184, distance: 60.8
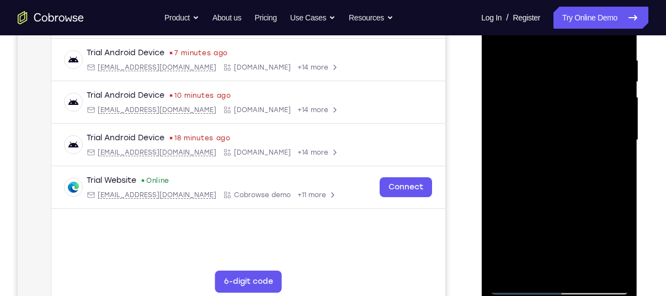
click at [554, 184] on div at bounding box center [558, 140] width 139 height 309
drag, startPoint x: 550, startPoint y: 231, endPoint x: 548, endPoint y: 190, distance: 40.9
click at [548, 190] on div at bounding box center [558, 140] width 139 height 309
drag, startPoint x: 552, startPoint y: 246, endPoint x: 554, endPoint y: 204, distance: 42.5
click at [554, 204] on div at bounding box center [558, 140] width 139 height 309
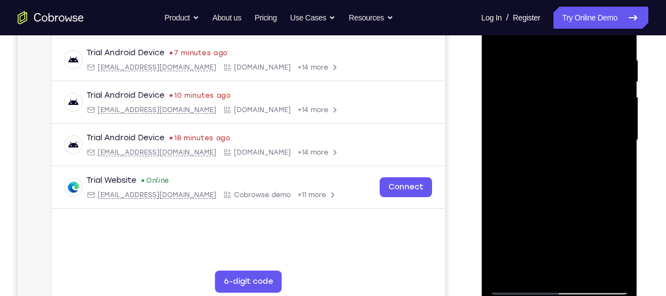
drag, startPoint x: 553, startPoint y: 242, endPoint x: 559, endPoint y: 188, distance: 54.4
click at [559, 188] on div at bounding box center [558, 140] width 139 height 309
click at [532, 181] on div at bounding box center [558, 140] width 139 height 309
click at [531, 89] on div at bounding box center [558, 140] width 139 height 309
click at [529, 270] on div at bounding box center [558, 140] width 139 height 309
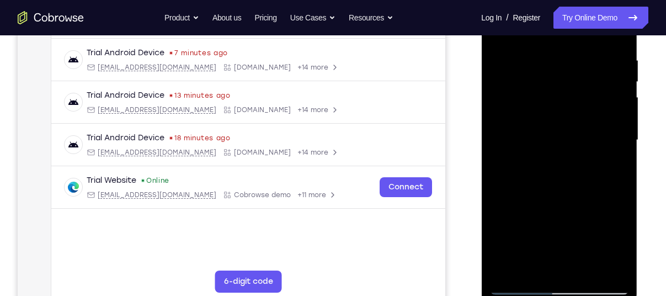
click at [511, 181] on div at bounding box center [558, 140] width 139 height 309
click at [500, 140] on div at bounding box center [558, 140] width 139 height 309
click at [510, 85] on div at bounding box center [558, 140] width 139 height 309
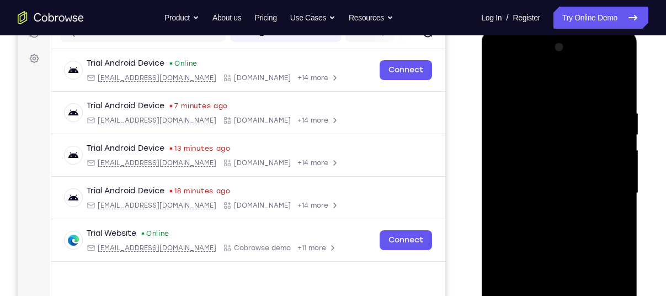
scroll to position [152, 0]
click at [617, 85] on div at bounding box center [558, 193] width 139 height 309
click at [499, 81] on div at bounding box center [558, 193] width 139 height 309
click at [622, 81] on div at bounding box center [558, 193] width 139 height 309
click at [586, 101] on div at bounding box center [558, 193] width 139 height 309
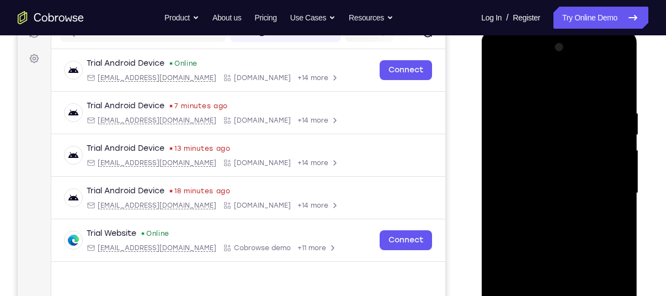
click at [581, 100] on div at bounding box center [558, 193] width 139 height 309
click at [579, 120] on div at bounding box center [558, 193] width 139 height 309
click at [500, 98] on div at bounding box center [558, 193] width 139 height 309
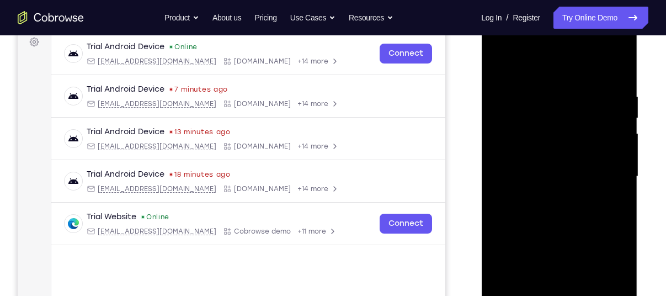
scroll to position [157, 0]
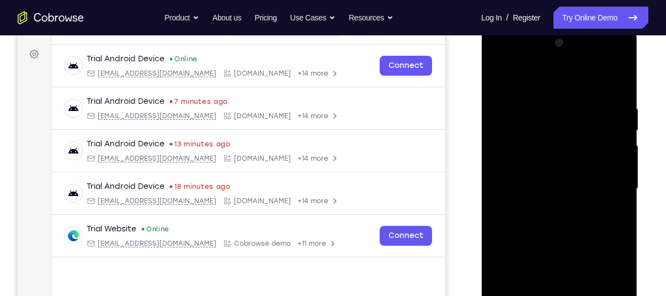
click at [500, 77] on div at bounding box center [558, 188] width 139 height 309
click at [498, 81] on div at bounding box center [558, 188] width 139 height 309
click at [502, 77] on div at bounding box center [558, 188] width 139 height 309
click at [539, 95] on div at bounding box center [558, 188] width 139 height 309
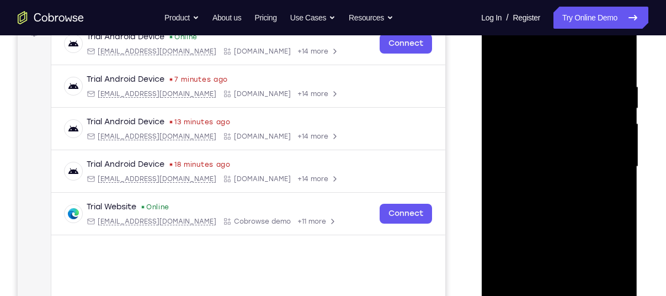
scroll to position [176, 0]
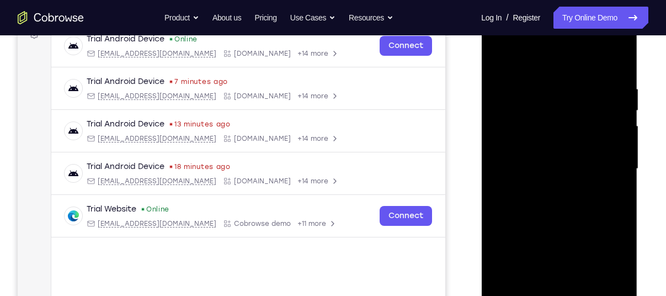
click at [620, 163] on div at bounding box center [558, 168] width 139 height 309
drag, startPoint x: 620, startPoint y: 163, endPoint x: 578, endPoint y: 167, distance: 42.0
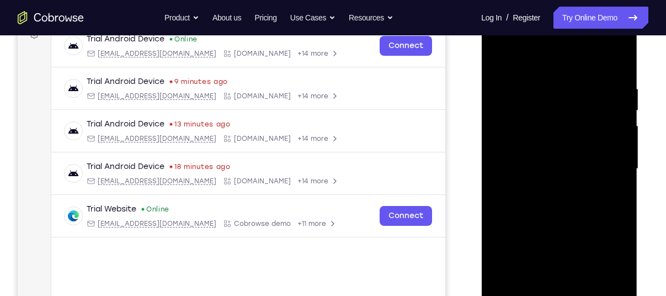
click at [578, 167] on div at bounding box center [558, 168] width 139 height 309
click at [609, 162] on div at bounding box center [558, 168] width 139 height 309
click at [613, 158] on div at bounding box center [558, 168] width 139 height 309
click at [620, 114] on div at bounding box center [558, 168] width 139 height 309
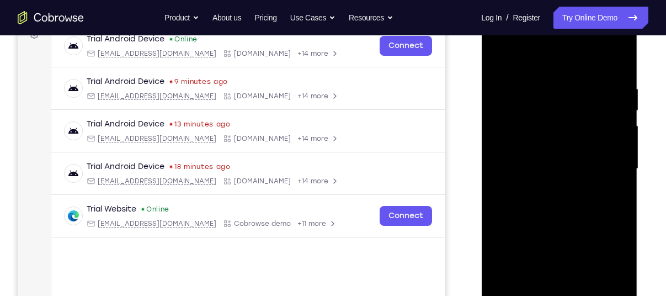
click at [620, 114] on div at bounding box center [558, 168] width 139 height 309
click at [487, 173] on div at bounding box center [559, 170] width 156 height 329
click at [497, 173] on div at bounding box center [558, 168] width 139 height 309
click at [619, 147] on div at bounding box center [558, 168] width 139 height 309
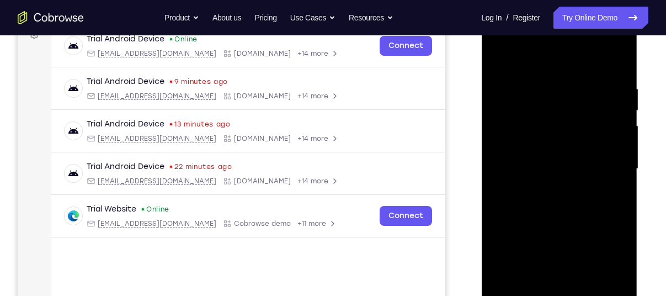
click at [623, 134] on div at bounding box center [558, 168] width 139 height 309
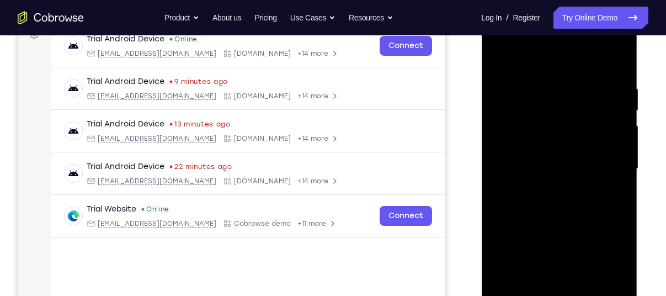
click at [623, 134] on div at bounding box center [558, 168] width 139 height 309
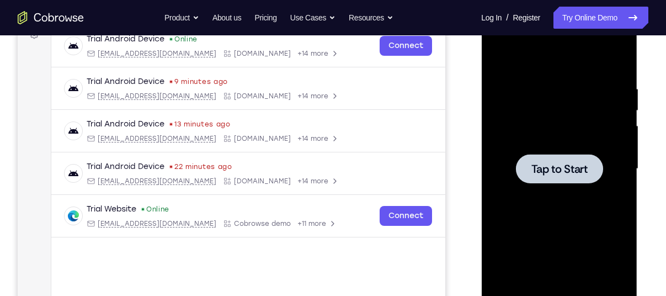
click at [564, 174] on span "Tap to Start" at bounding box center [559, 168] width 56 height 11
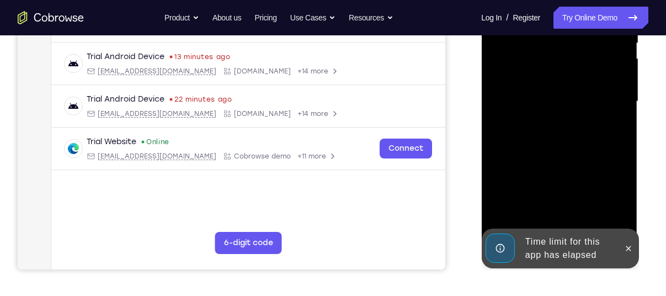
scroll to position [245, 0]
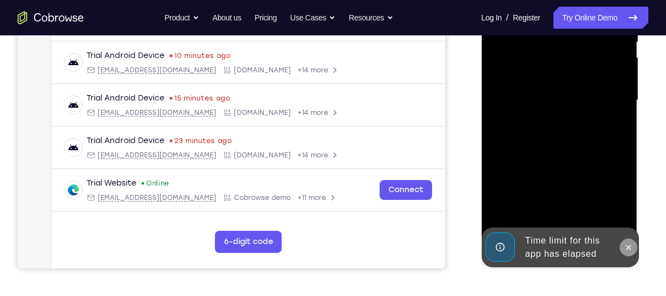
click at [629, 247] on icon at bounding box center [627, 247] width 9 height 9
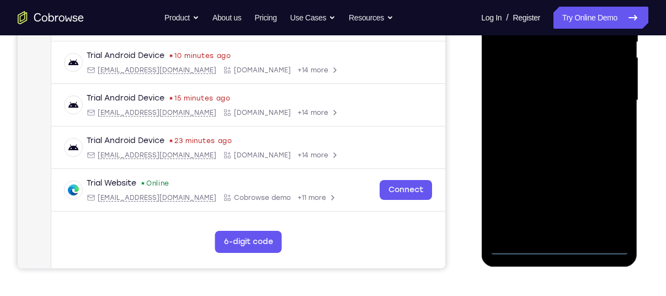
click at [557, 250] on div at bounding box center [558, 100] width 139 height 309
click at [602, 205] on div at bounding box center [558, 100] width 139 height 309
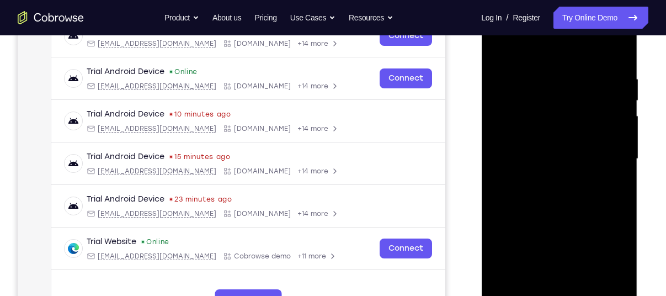
scroll to position [185, 0]
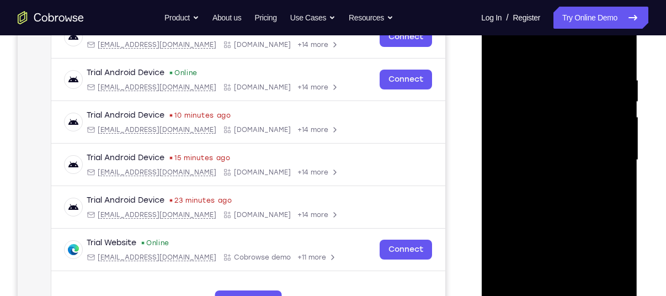
click at [548, 63] on div at bounding box center [558, 160] width 139 height 309
click at [541, 53] on div at bounding box center [558, 160] width 139 height 309
click at [604, 155] on div at bounding box center [558, 160] width 139 height 309
click at [563, 165] on div at bounding box center [558, 160] width 139 height 309
click at [544, 179] on div at bounding box center [558, 160] width 139 height 309
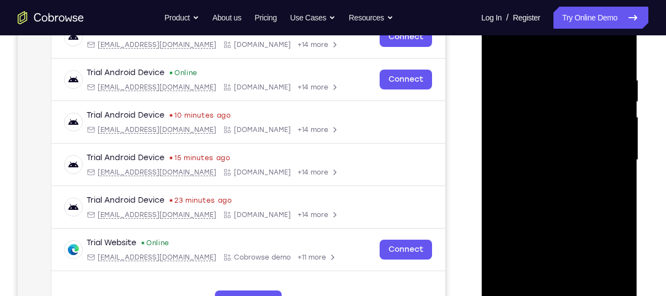
click at [560, 157] on div at bounding box center [558, 160] width 139 height 309
click at [547, 136] on div at bounding box center [558, 160] width 139 height 309
click at [554, 157] on div at bounding box center [558, 160] width 139 height 309
click at [534, 74] on div at bounding box center [558, 160] width 139 height 309
click at [616, 67] on div at bounding box center [558, 160] width 139 height 309
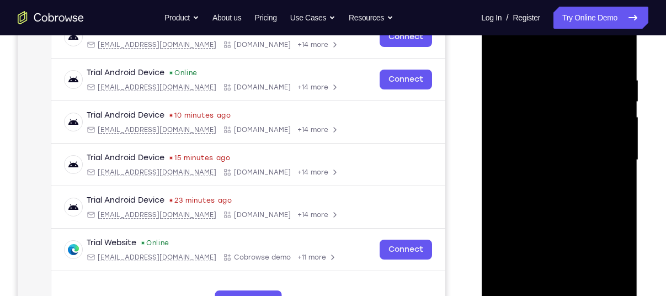
click at [603, 52] on div at bounding box center [558, 160] width 139 height 309
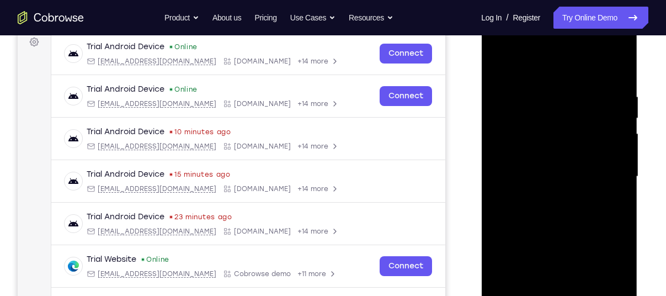
scroll to position [169, 0]
click at [568, 204] on div at bounding box center [558, 176] width 139 height 309
click at [532, 143] on div at bounding box center [558, 176] width 139 height 309
click at [567, 223] on div at bounding box center [558, 176] width 139 height 309
click at [551, 171] on div at bounding box center [558, 176] width 139 height 309
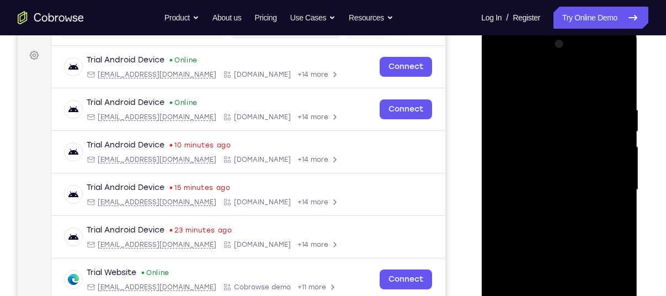
scroll to position [156, 0]
click at [539, 102] on div at bounding box center [558, 189] width 139 height 309
click at [613, 187] on div at bounding box center [558, 189] width 139 height 309
click at [615, 195] on div at bounding box center [558, 189] width 139 height 309
click at [625, 177] on div at bounding box center [558, 189] width 139 height 309
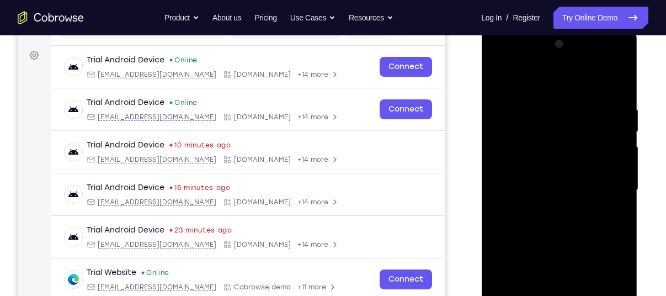
click at [624, 178] on div at bounding box center [558, 189] width 139 height 309
click at [613, 187] on div at bounding box center [558, 189] width 139 height 309
click at [614, 180] on div at bounding box center [558, 189] width 139 height 309
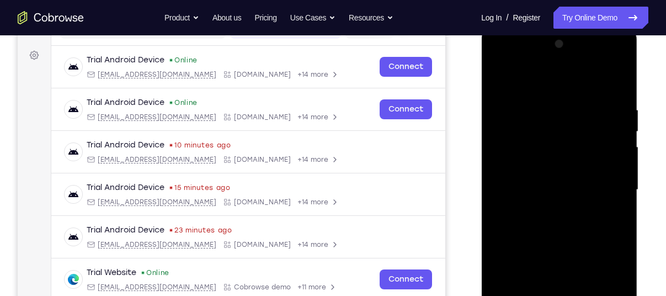
click at [616, 168] on div at bounding box center [558, 189] width 139 height 309
click at [614, 164] on div at bounding box center [558, 189] width 139 height 309
click at [616, 159] on div at bounding box center [558, 189] width 139 height 309
click at [623, 156] on div at bounding box center [558, 189] width 139 height 309
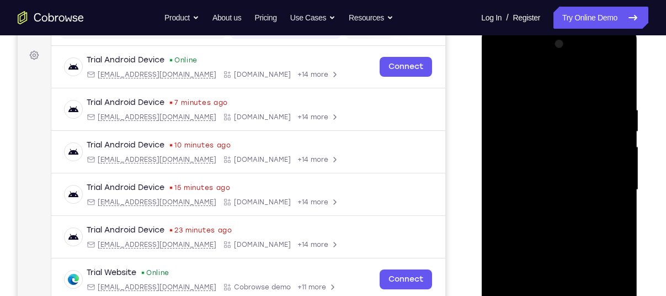
click at [620, 169] on div at bounding box center [558, 189] width 139 height 309
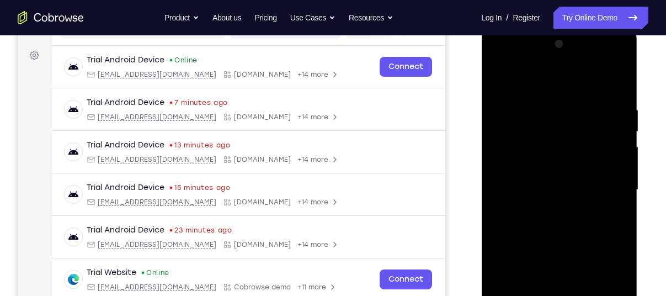
click at [620, 169] on div at bounding box center [558, 189] width 139 height 309
click at [615, 173] on div at bounding box center [558, 189] width 139 height 309
click at [498, 194] on div at bounding box center [558, 189] width 139 height 309
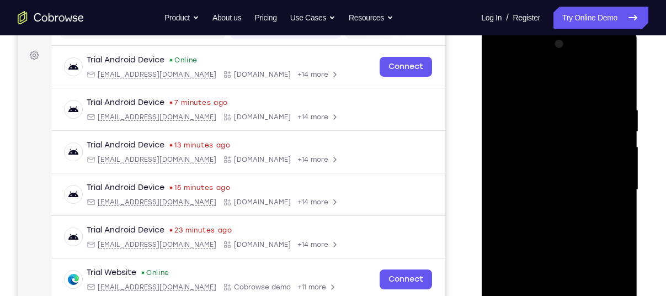
click at [498, 194] on div at bounding box center [558, 189] width 139 height 309
drag, startPoint x: 595, startPoint y: 180, endPoint x: 586, endPoint y: 186, distance: 10.4
click at [586, 186] on div at bounding box center [558, 189] width 139 height 309
click at [603, 181] on div at bounding box center [558, 189] width 139 height 309
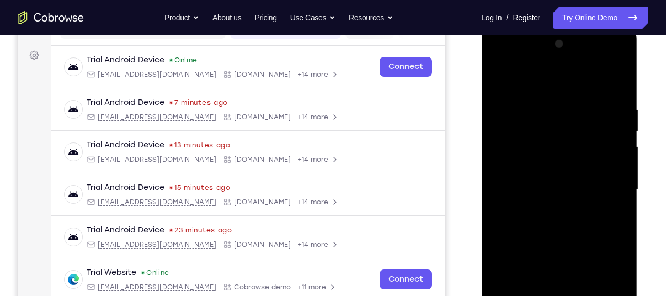
click at [603, 181] on div at bounding box center [558, 189] width 139 height 309
click at [611, 145] on div at bounding box center [558, 189] width 139 height 309
click at [570, 231] on div at bounding box center [558, 189] width 139 height 309
click at [621, 146] on div at bounding box center [558, 189] width 139 height 309
click at [618, 160] on div at bounding box center [558, 189] width 139 height 309
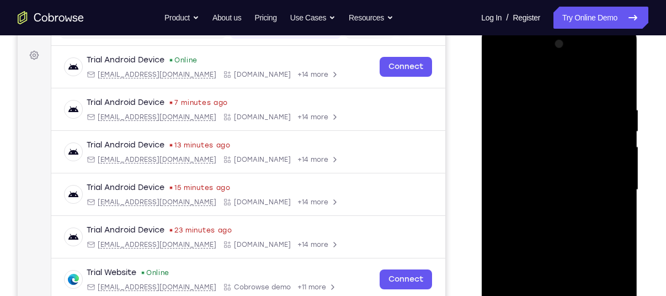
click at [618, 160] on div at bounding box center [558, 189] width 139 height 309
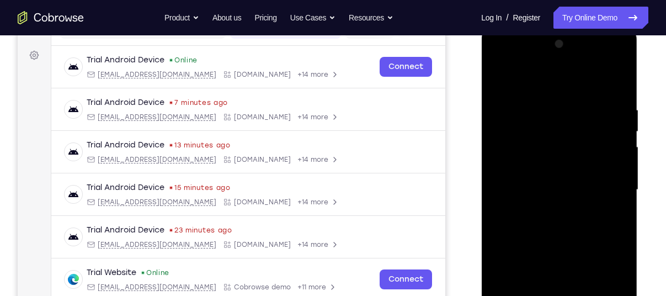
click at [618, 160] on div at bounding box center [558, 189] width 139 height 309
click at [620, 166] on div at bounding box center [558, 189] width 139 height 309
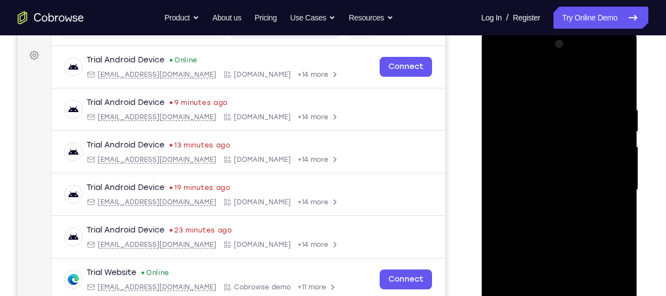
click at [620, 166] on div at bounding box center [558, 189] width 139 height 309
click at [613, 170] on div at bounding box center [558, 189] width 139 height 309
click at [616, 167] on div at bounding box center [558, 189] width 139 height 309
click at [618, 166] on div at bounding box center [558, 189] width 139 height 309
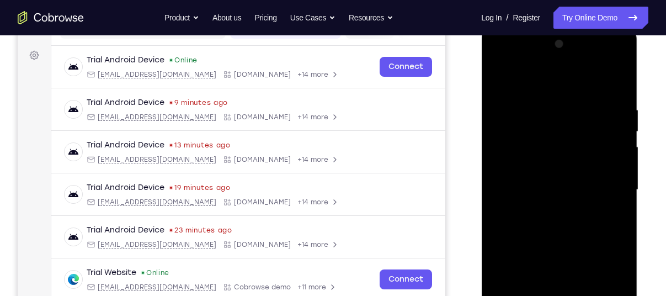
click at [618, 166] on div at bounding box center [558, 189] width 139 height 309
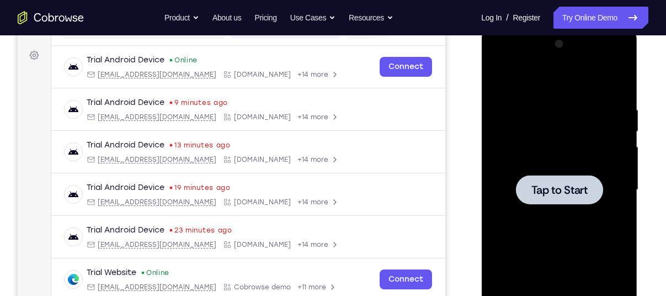
click at [581, 190] on span "Tap to Start" at bounding box center [559, 189] width 56 height 11
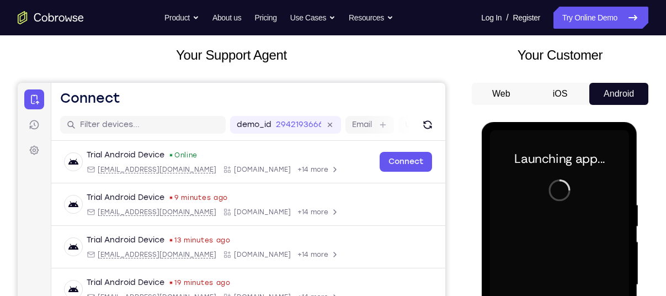
scroll to position [32, 0]
